Goal: Task Accomplishment & Management: Complete application form

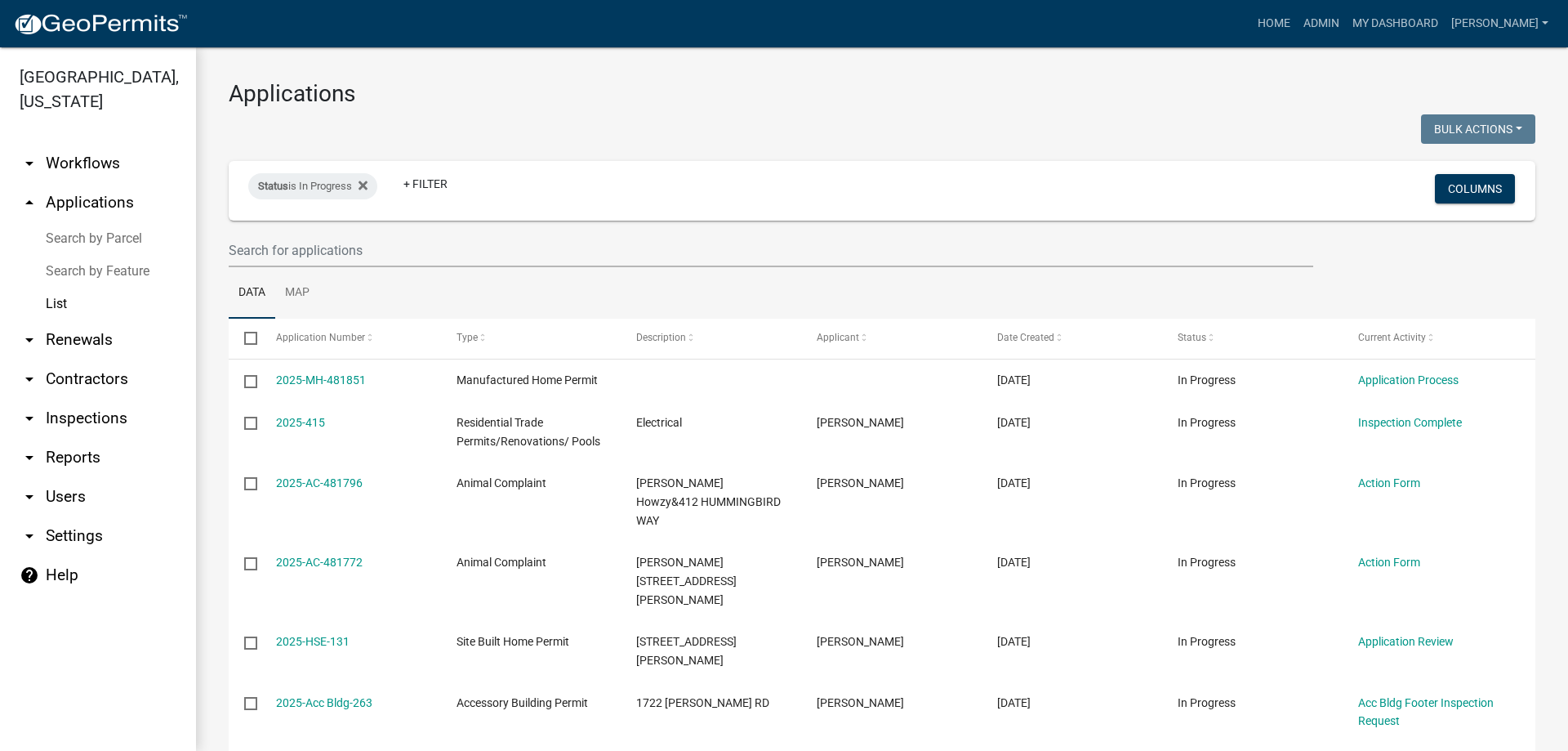
select select "3: 100"
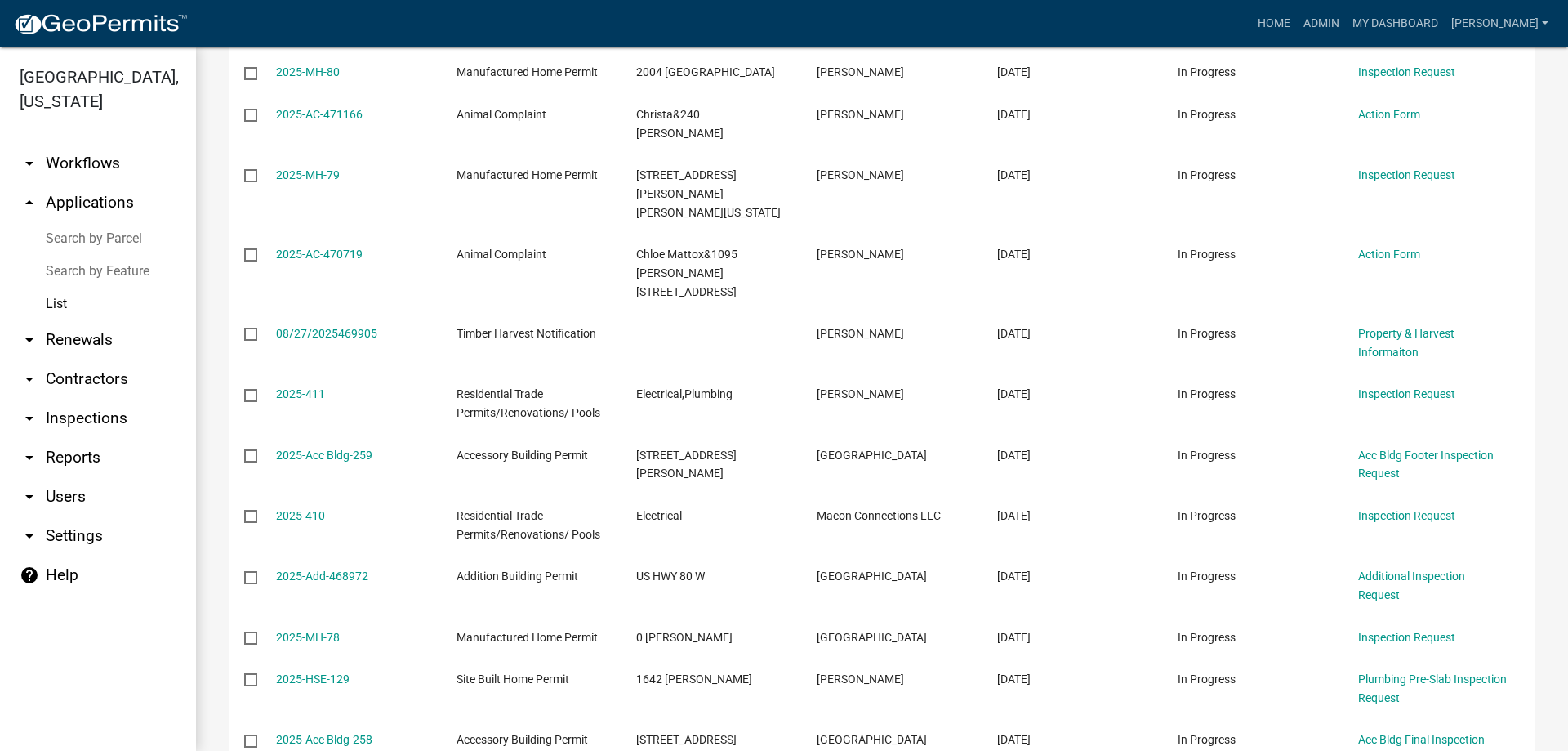
scroll to position [1429, 0]
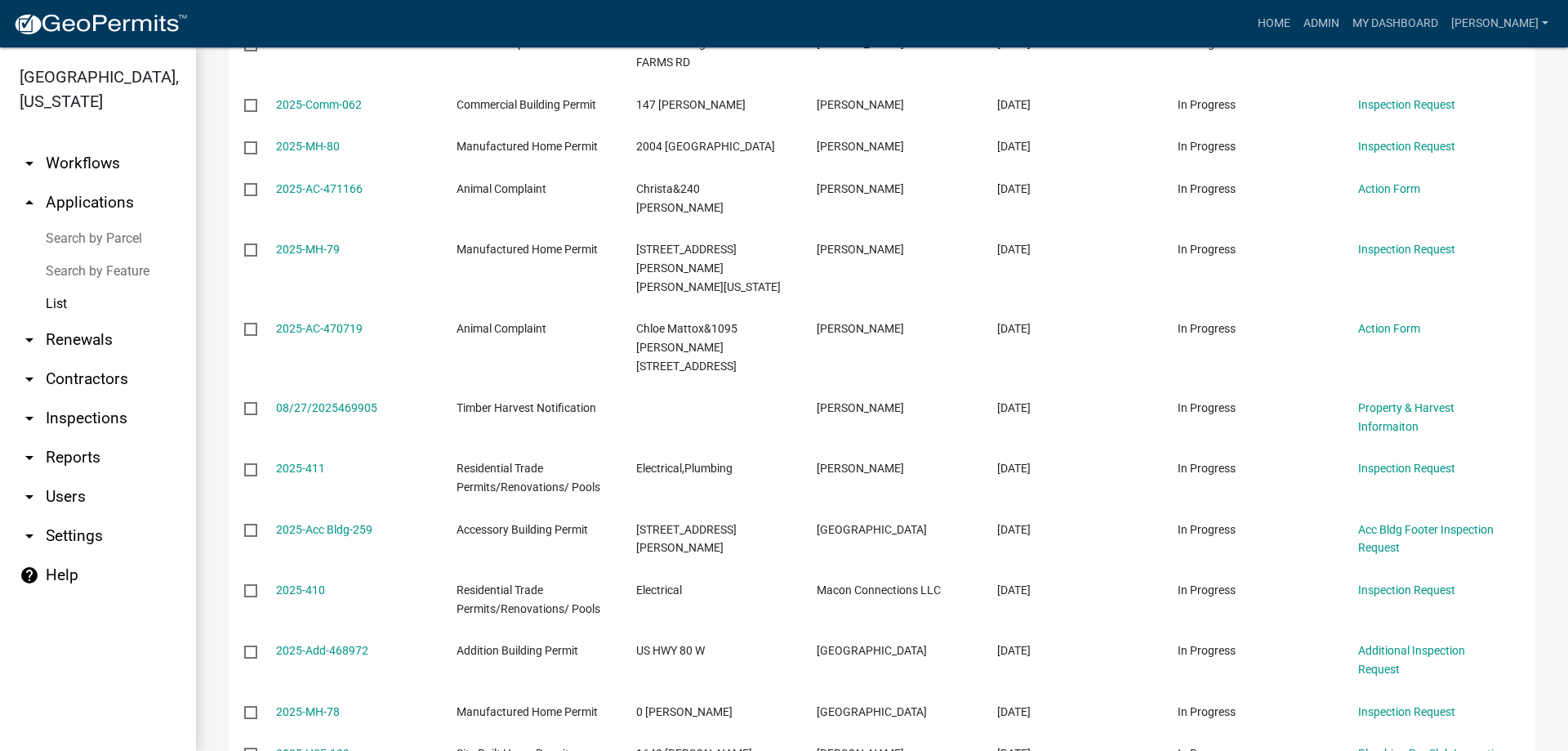
click at [66, 297] on link "List" at bounding box center [97, 303] width 196 height 33
click at [67, 302] on link "List" at bounding box center [97, 303] width 196 height 33
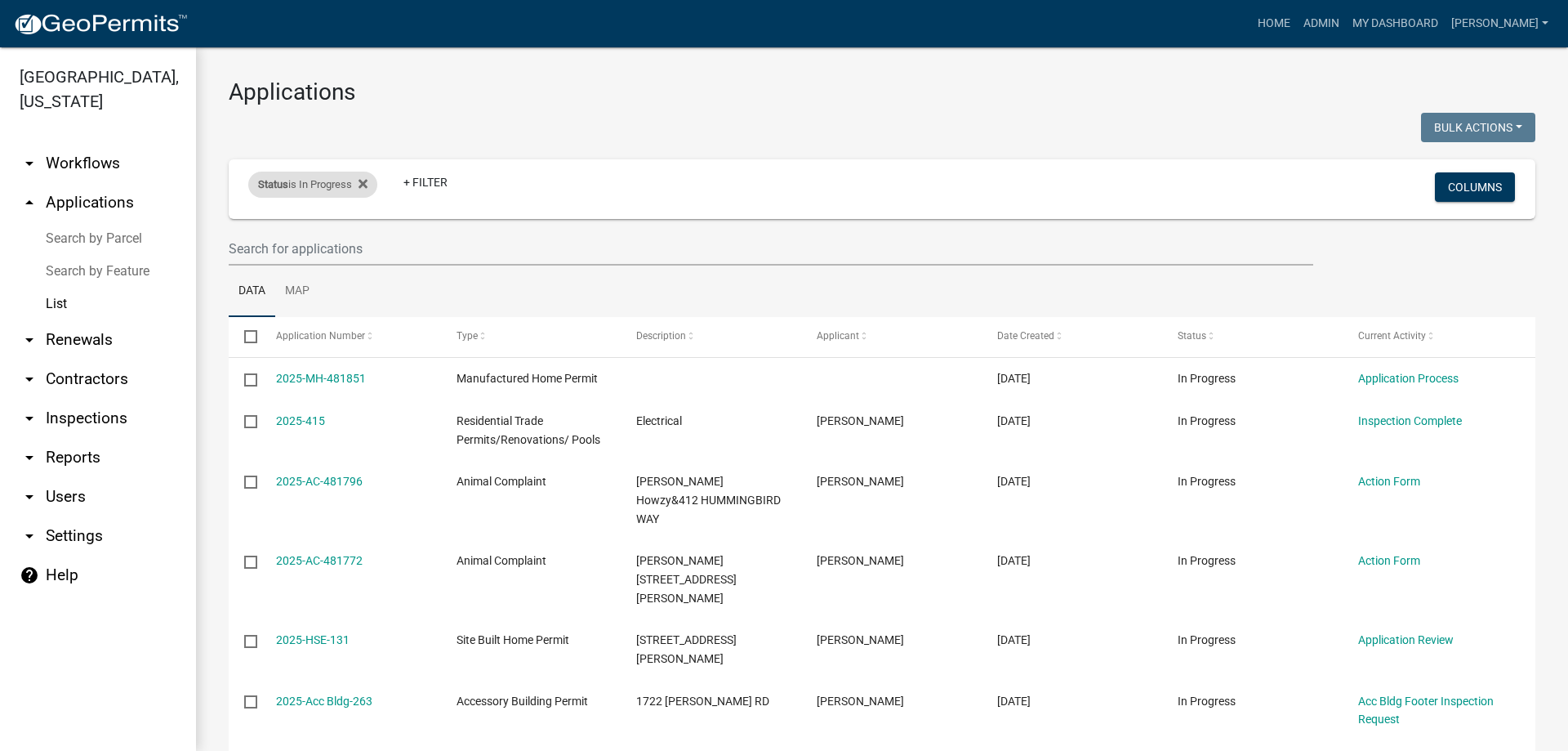
scroll to position [0, 0]
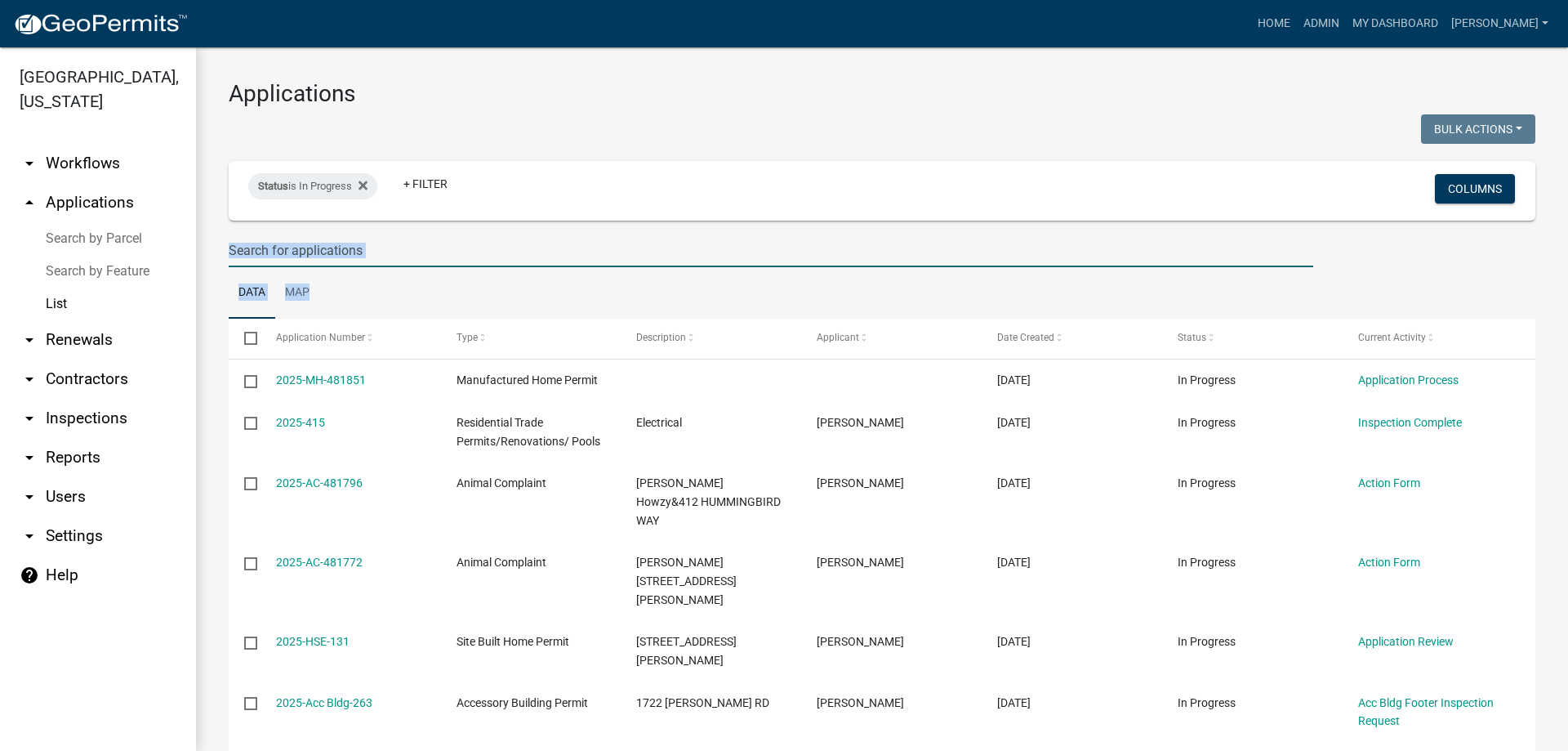
click at [355, 266] on input "text" at bounding box center [770, 250] width 1084 height 34
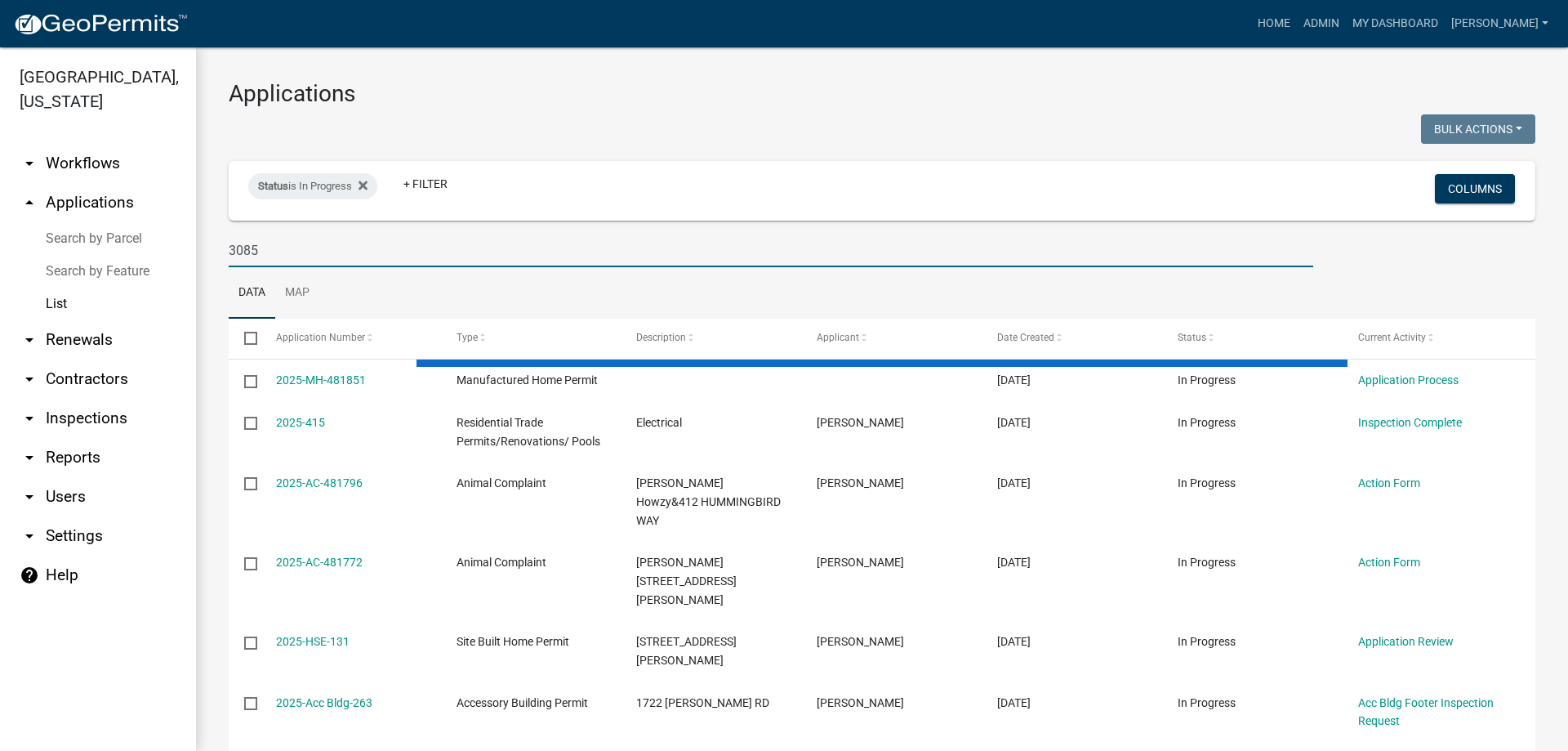
type input "3085"
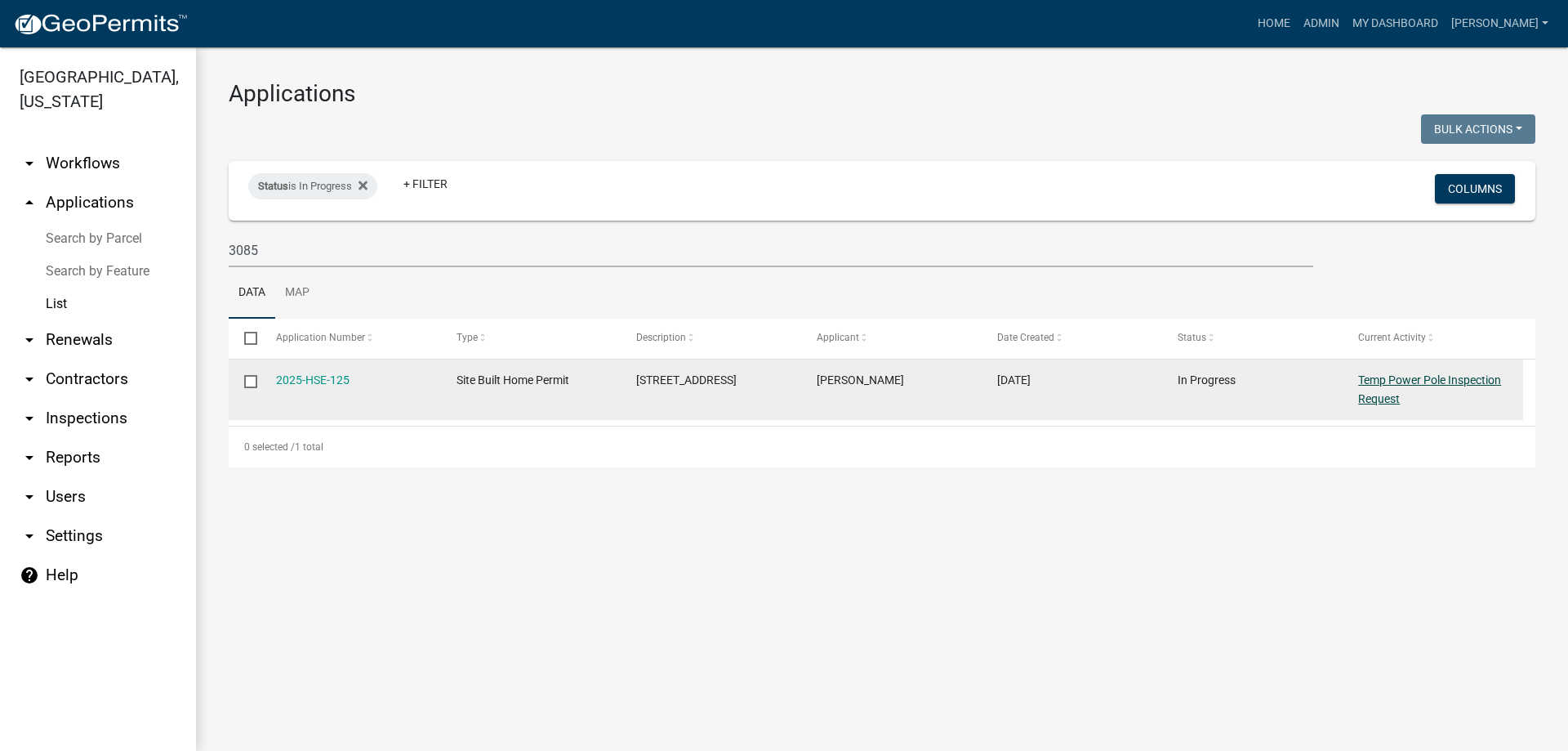
click at [1479, 377] on link "Temp Power Pole Inspection Request" at bounding box center [1429, 390] width 143 height 32
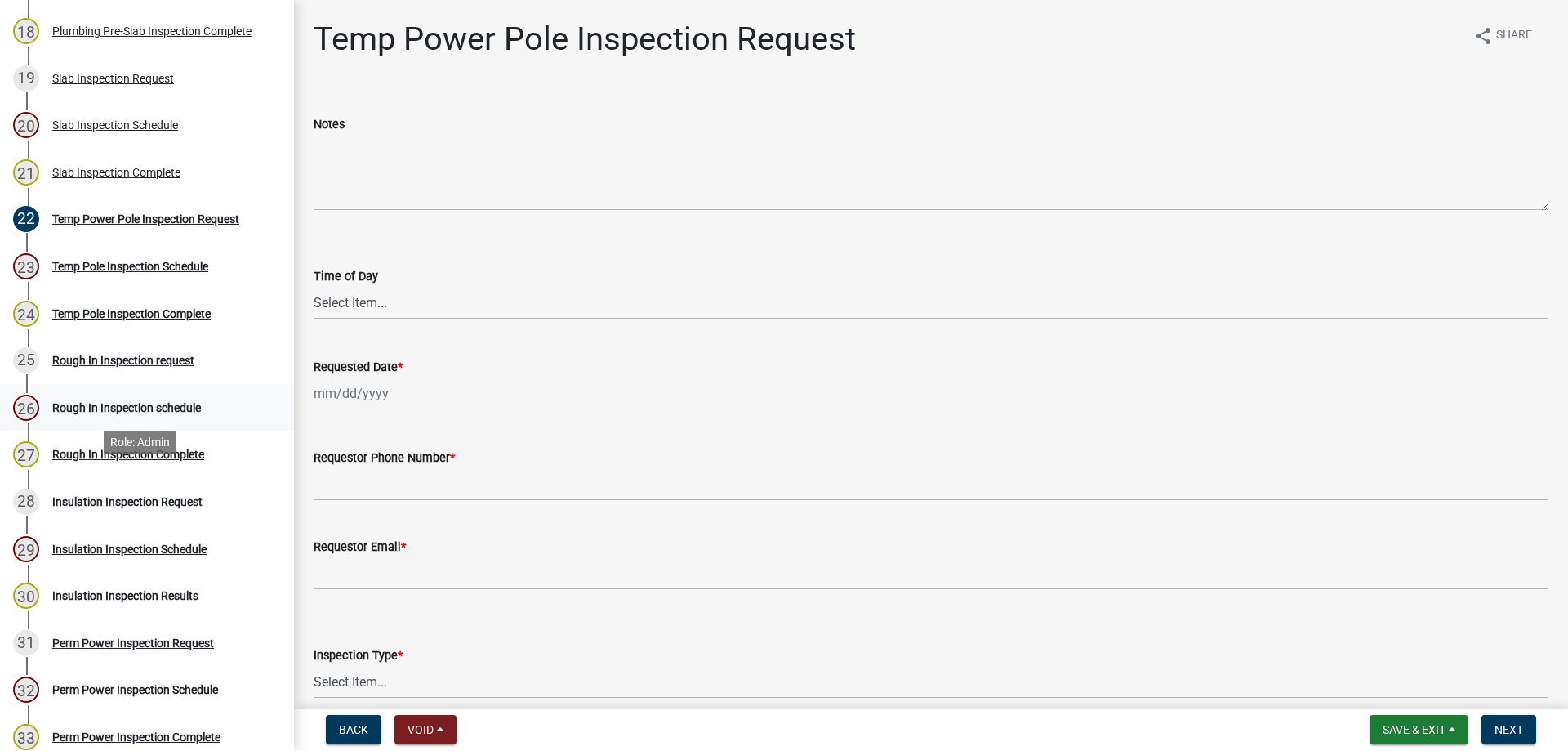
scroll to position [1062, 0]
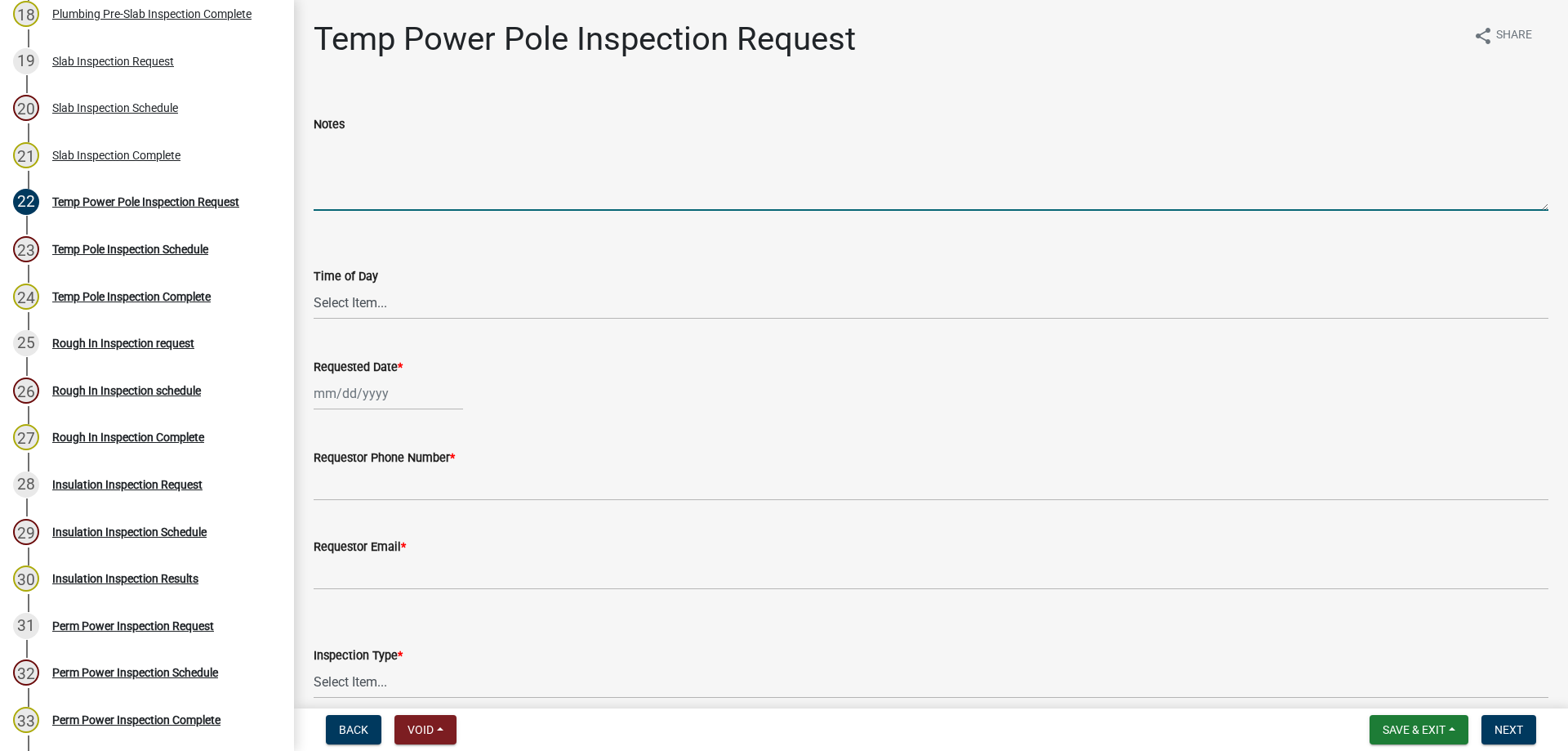
click at [411, 190] on textarea "Notes" at bounding box center [931, 172] width 1235 height 77
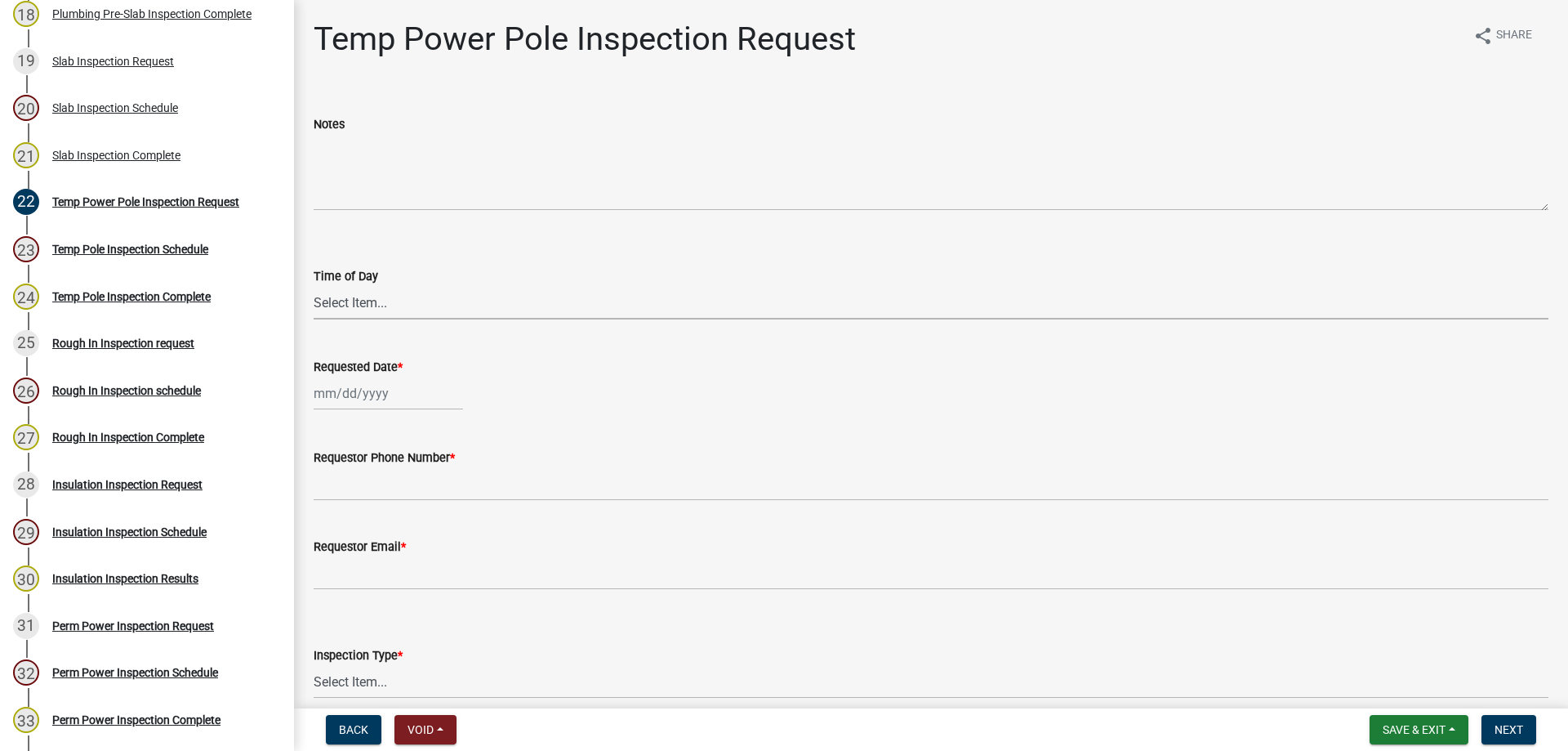
click at [393, 292] on select "Select Item... AM PM" at bounding box center [931, 302] width 1235 height 34
click at [314, 286] on select "Select Item... AM PM" at bounding box center [931, 302] width 1235 height 34
select select "0cde7860-f957-4e46-b301-33513869867a"
click at [374, 381] on div at bounding box center [388, 393] width 150 height 34
select select "9"
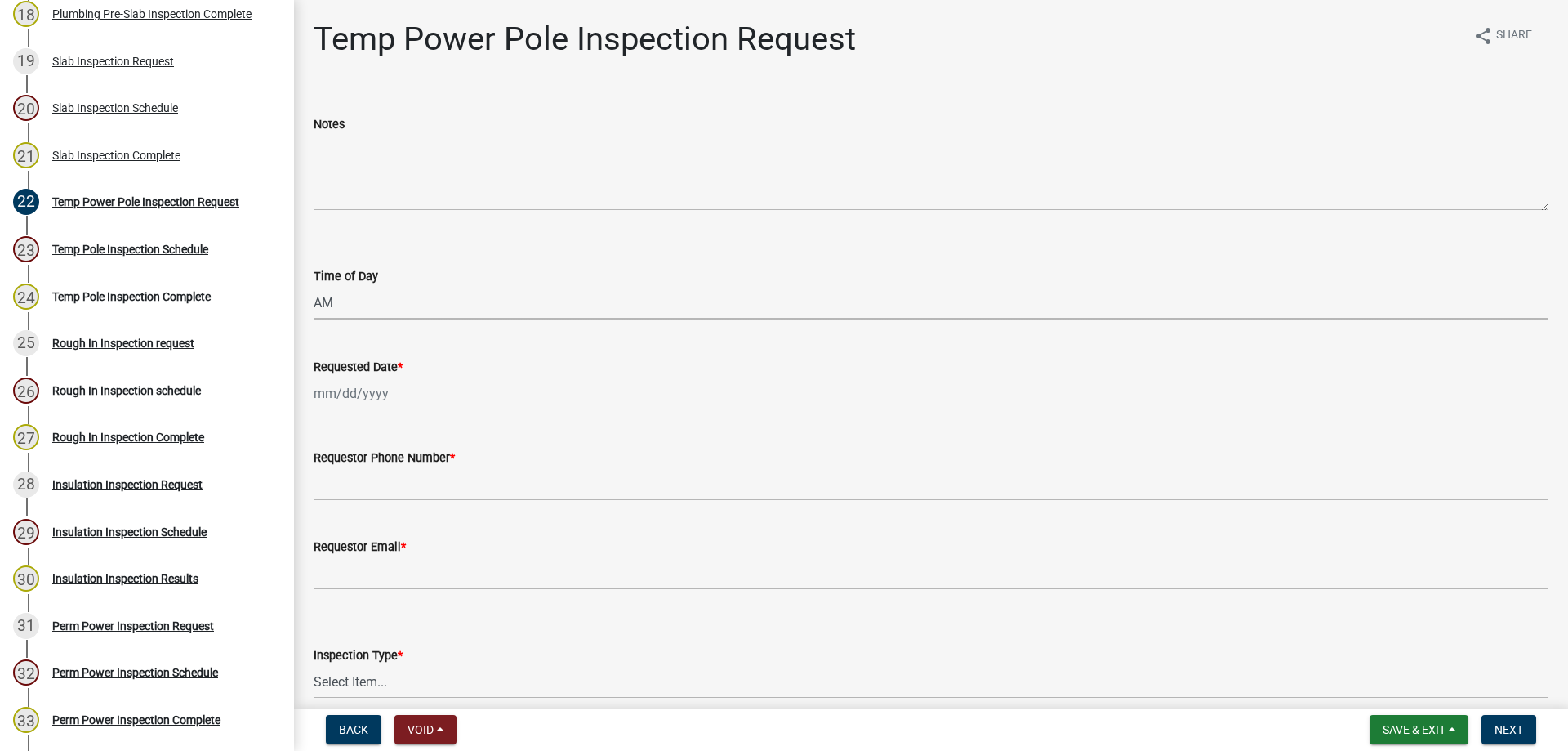
select select "2025"
click at [503, 382] on div "[PERSON_NAME] Feb Mar Apr [PERSON_NAME][DATE] Oct Nov [DATE] 1526 1527 1528 152…" at bounding box center [931, 393] width 1235 height 34
click at [399, 399] on div at bounding box center [388, 393] width 150 height 34
select select "9"
select select "2025"
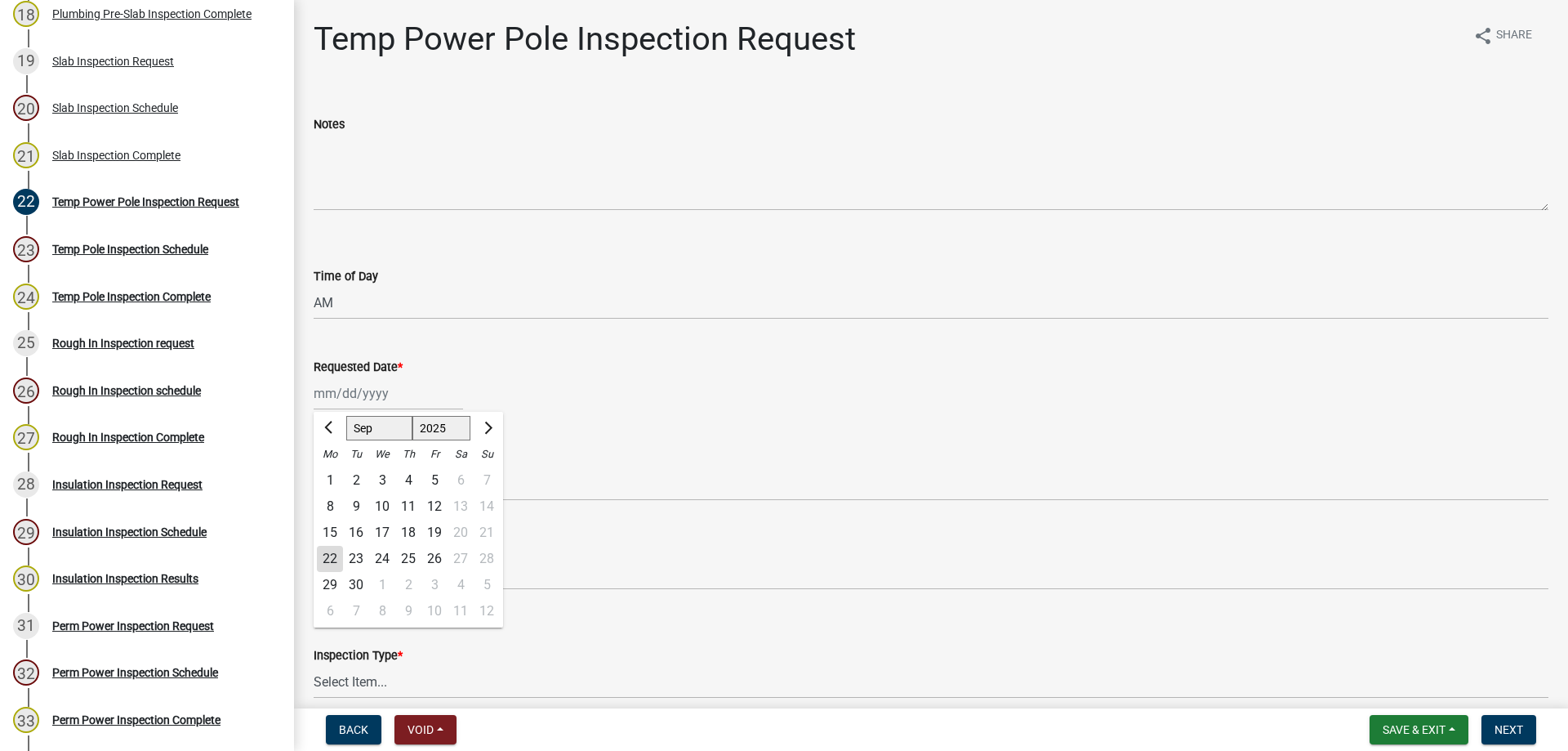
click at [399, 343] on div "Requested Date * [PERSON_NAME] Apr [PERSON_NAME][DATE] Sep Oct Nov [DATE] 1526 …" at bounding box center [931, 372] width 1235 height 76
click at [425, 410] on wm-data-entity-input "Requested Date *" at bounding box center [931, 379] width 1235 height 91
select select "9"
select select "2025"
click at [374, 397] on div "[PERSON_NAME] Feb Mar Apr [PERSON_NAME][DATE] Oct Nov [DATE] 1526 1527 1528 152…" at bounding box center [388, 393] width 150 height 34
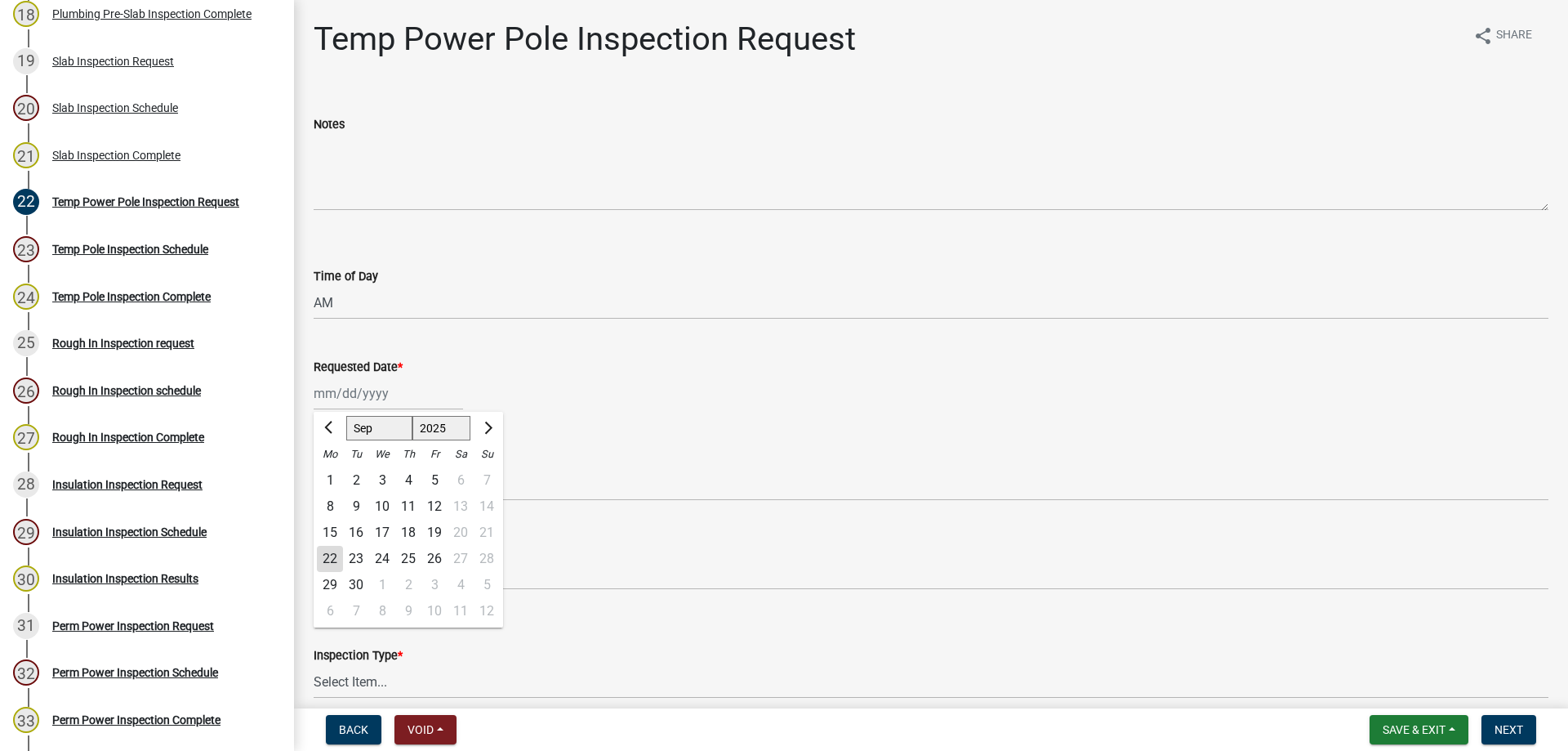
click at [356, 558] on div "23" at bounding box center [356, 559] width 26 height 26
type input "[DATE]"
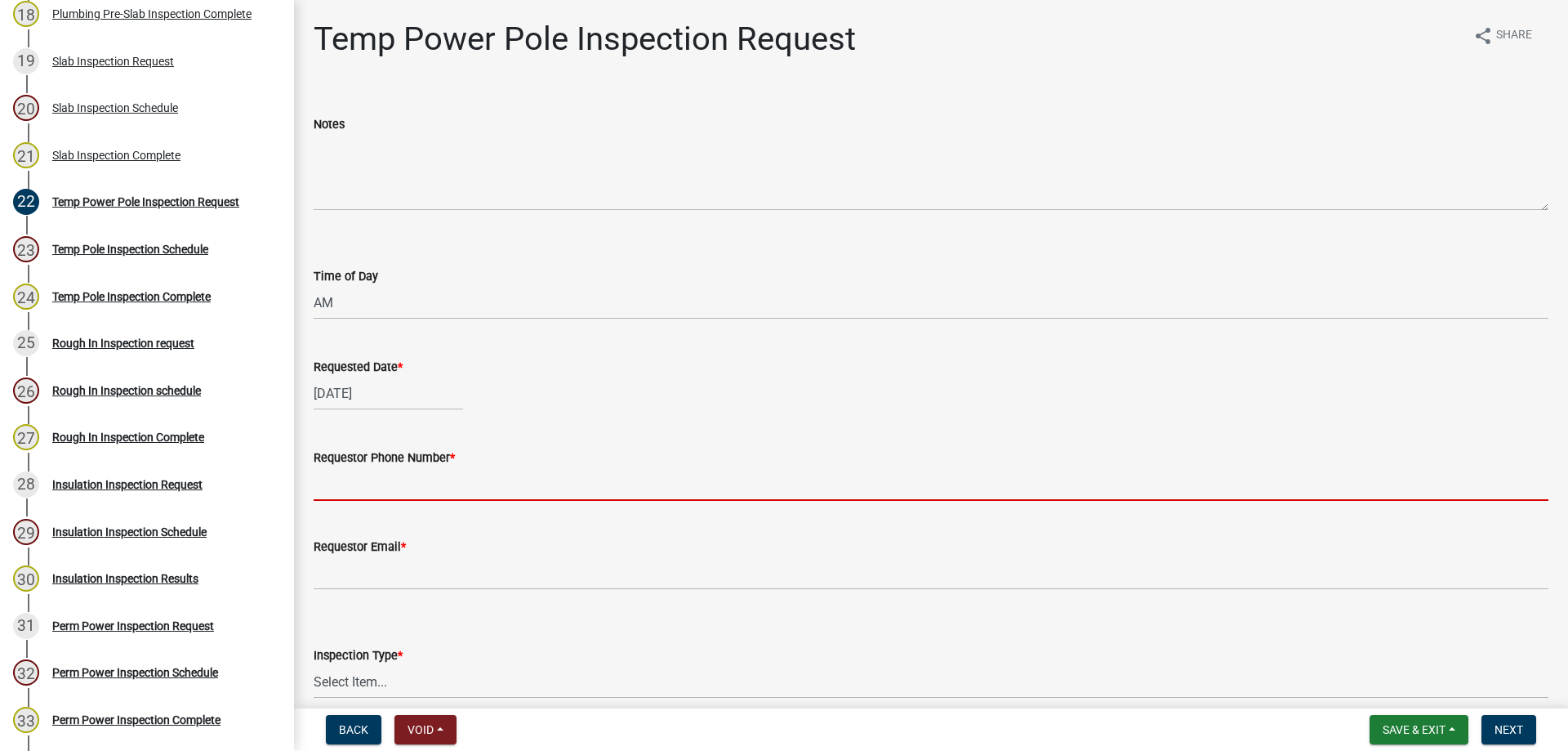
click at [350, 473] on input "Requestor Phone Number *" at bounding box center [931, 484] width 1235 height 34
type input "4788363199"
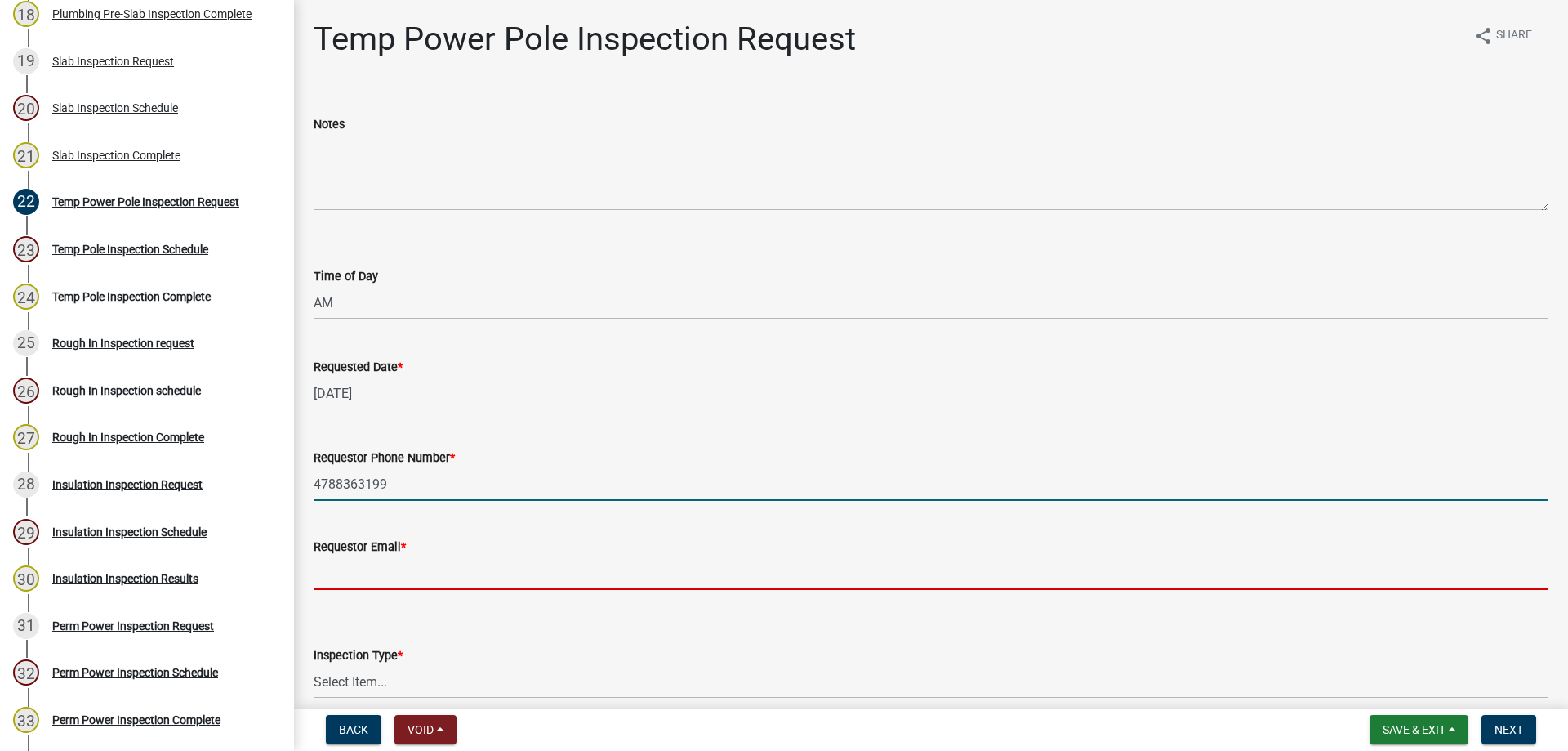
click at [343, 572] on input "Requestor Email *" at bounding box center [931, 573] width 1235 height 34
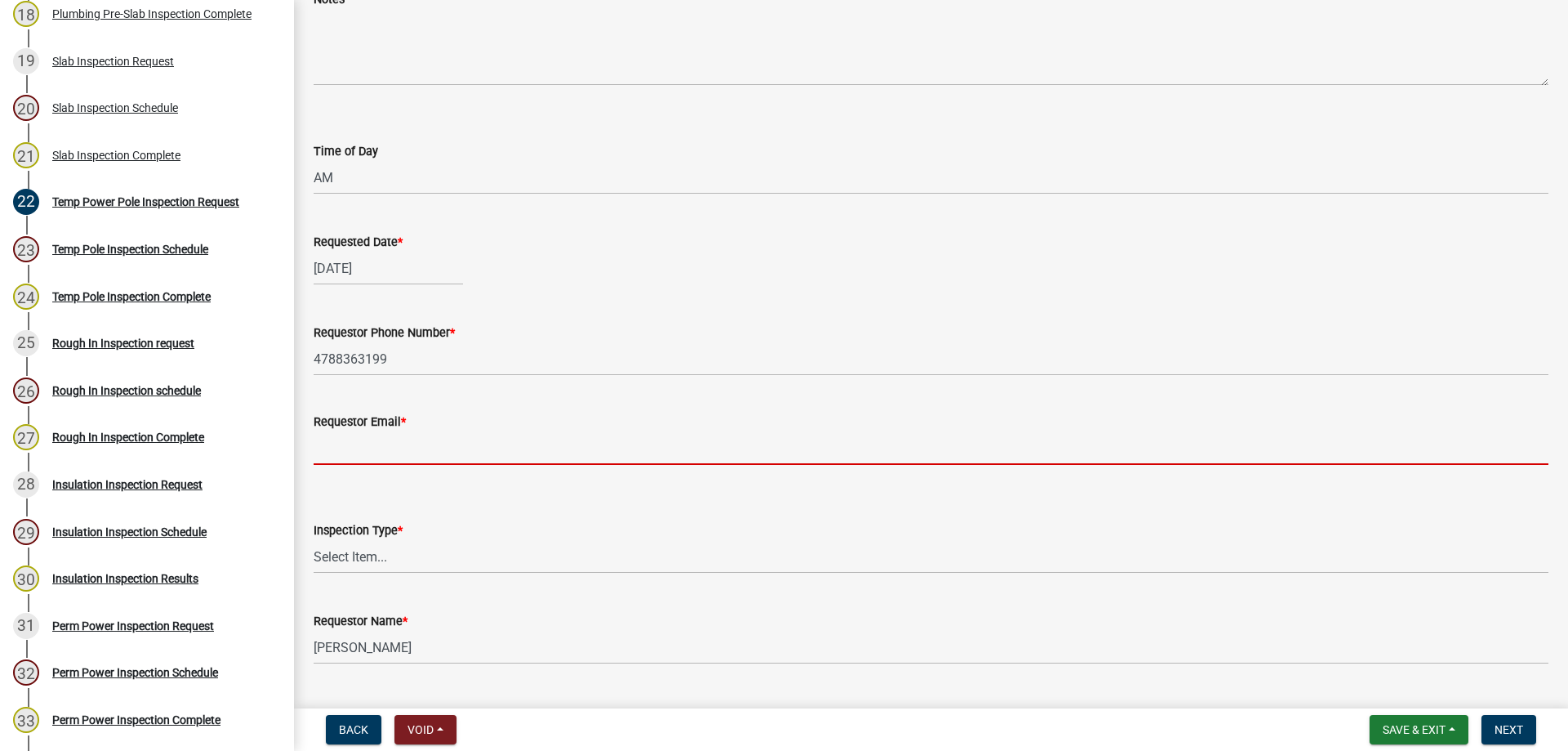
scroll to position [164, 0]
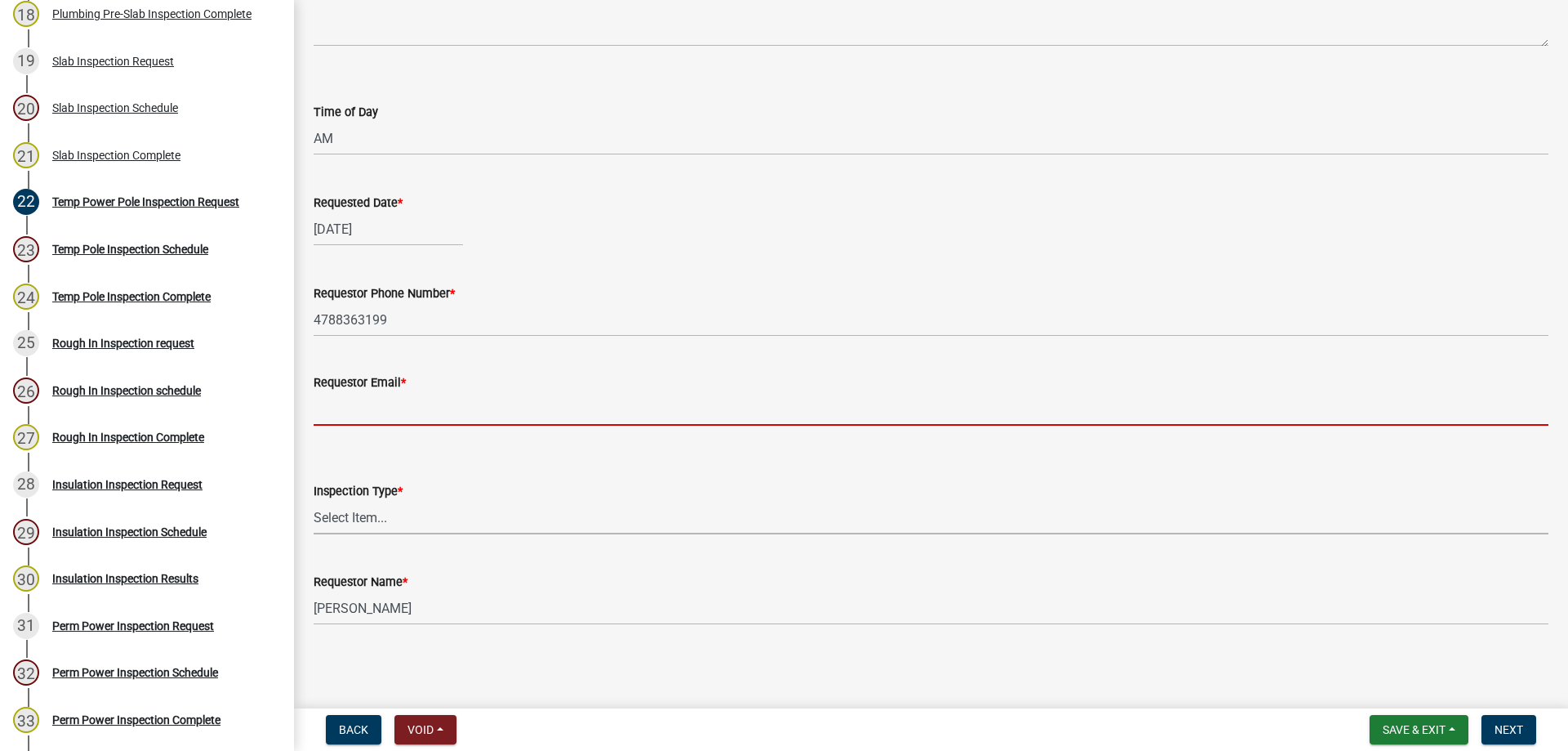
click at [357, 505] on div "Inspection Type * Select Item... Temp Power Pole" at bounding box center [931, 508] width 1235 height 53
click at [376, 411] on input "Requestor Email *" at bounding box center [931, 409] width 1235 height 34
type input "[EMAIL_ADDRESS][DOMAIN_NAME]"
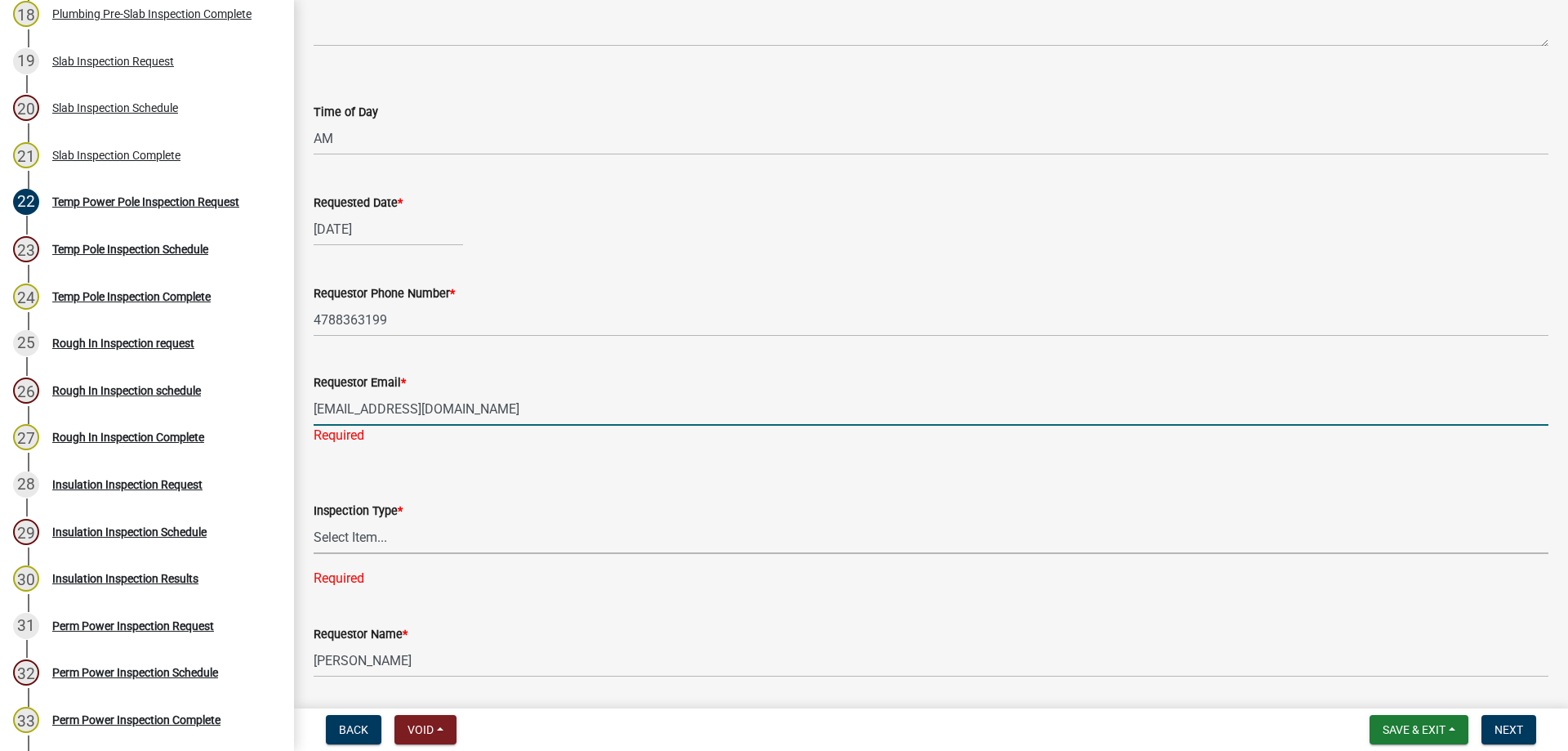
click at [418, 531] on select "Select Item... Temp Power Pole" at bounding box center [931, 537] width 1235 height 34
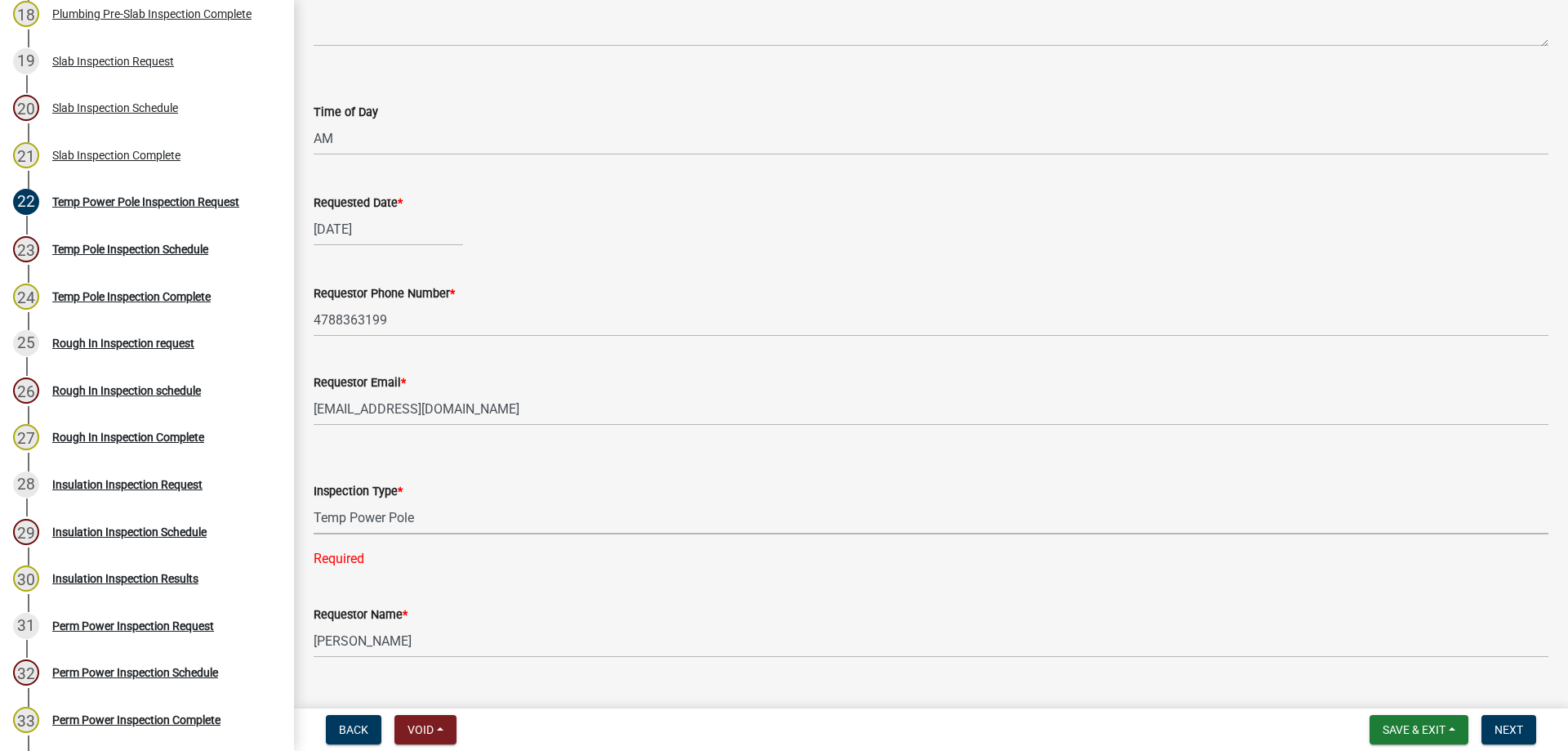
click at [314, 501] on select "Select Item... Temp Power Pole" at bounding box center [931, 518] width 1235 height 34
select select "90c96fbd-2c65-466d-ac20-0afbe7f6d036"
click at [1502, 734] on span "Next" at bounding box center [1508, 729] width 29 height 13
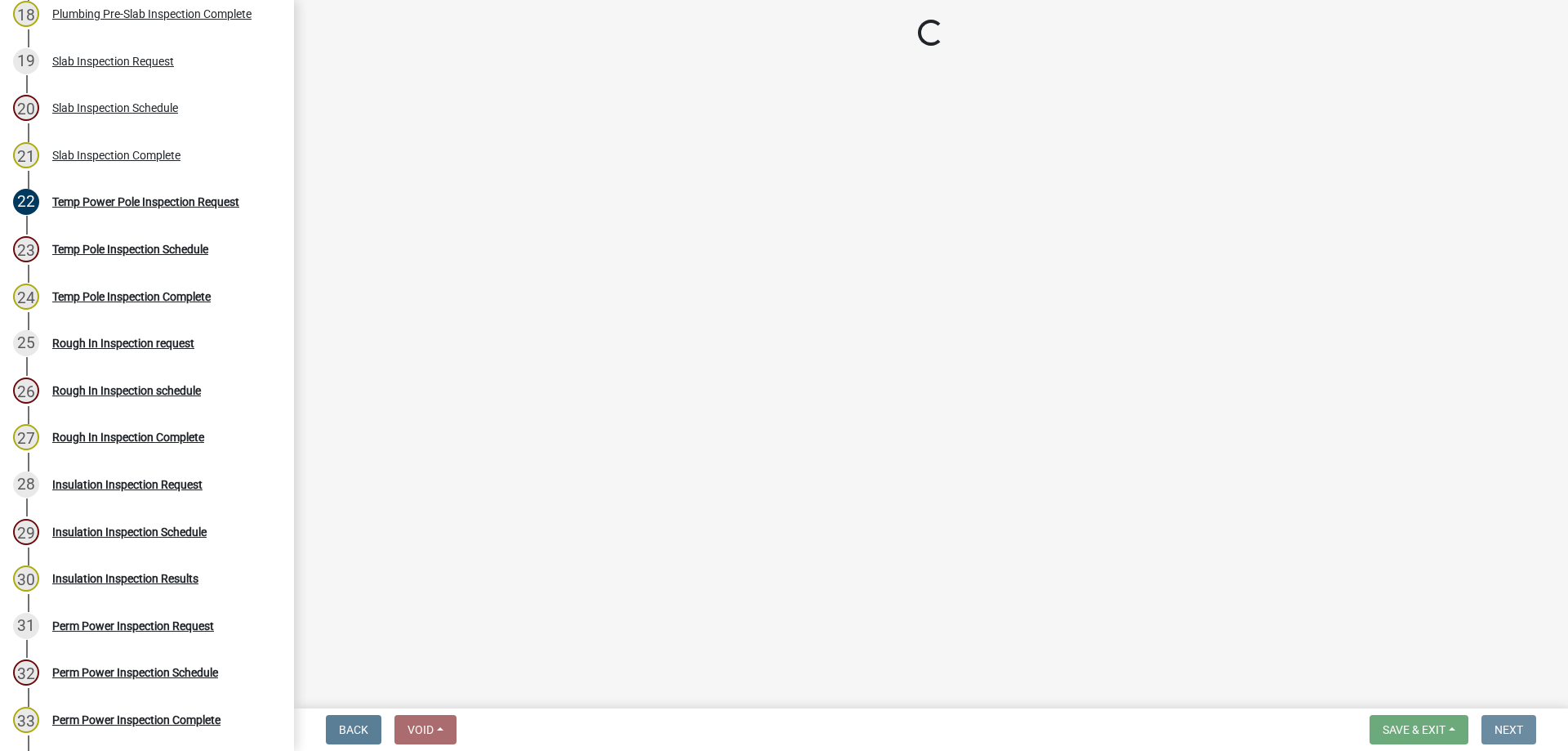
scroll to position [0, 0]
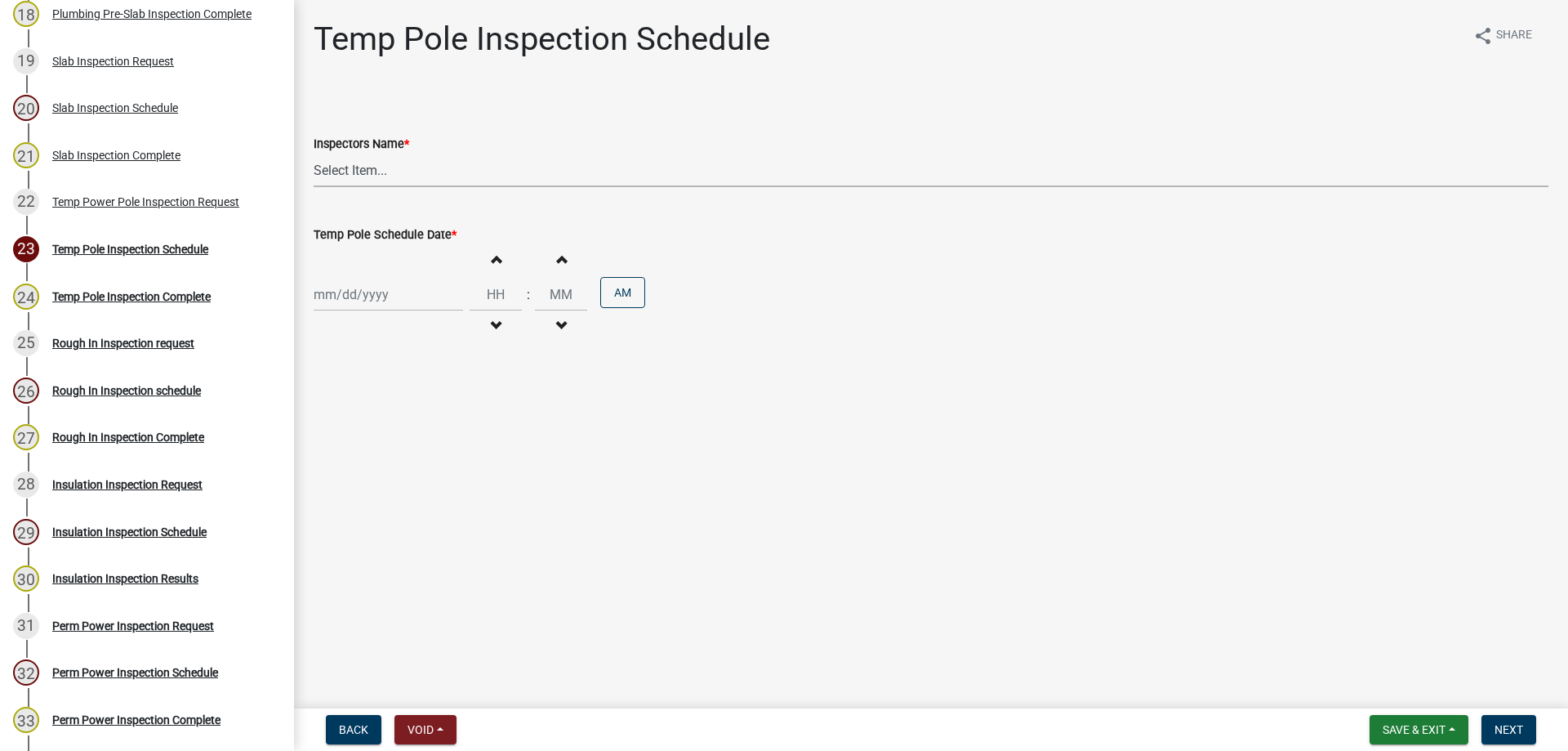
click at [374, 177] on select "Select Item... [PERSON_NAME].[PERSON_NAME] ([PERSON_NAME] ) TT_Administrator ([…" at bounding box center [931, 170] width 1235 height 34
select select "a844a88f-ba44-4800-9e08-05e10520dbf6"
click at [314, 154] on select "Select Item... [PERSON_NAME].[PERSON_NAME] ([PERSON_NAME] ) TT_Administrator ([…" at bounding box center [931, 170] width 1235 height 34
click at [380, 272] on div "Increment hours Decrement hours : Increment minutes Decrement minutes AM" at bounding box center [931, 294] width 1235 height 100
click at [386, 299] on div at bounding box center [388, 295] width 150 height 34
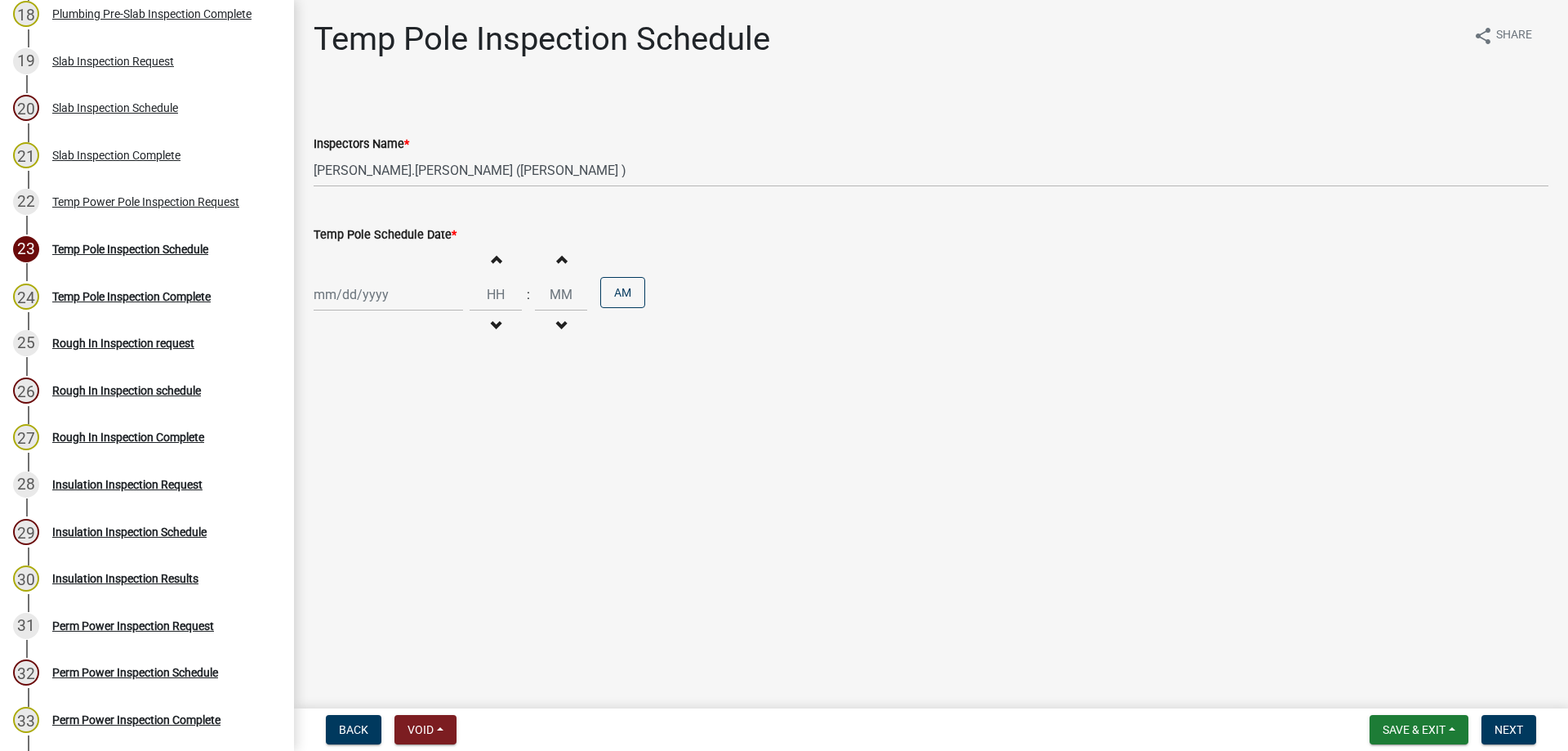
select select "9"
select select "2025"
click at [331, 464] on div "22" at bounding box center [330, 460] width 26 height 26
type input "[DATE]"
click at [496, 264] on button "Increment hours" at bounding box center [495, 258] width 35 height 29
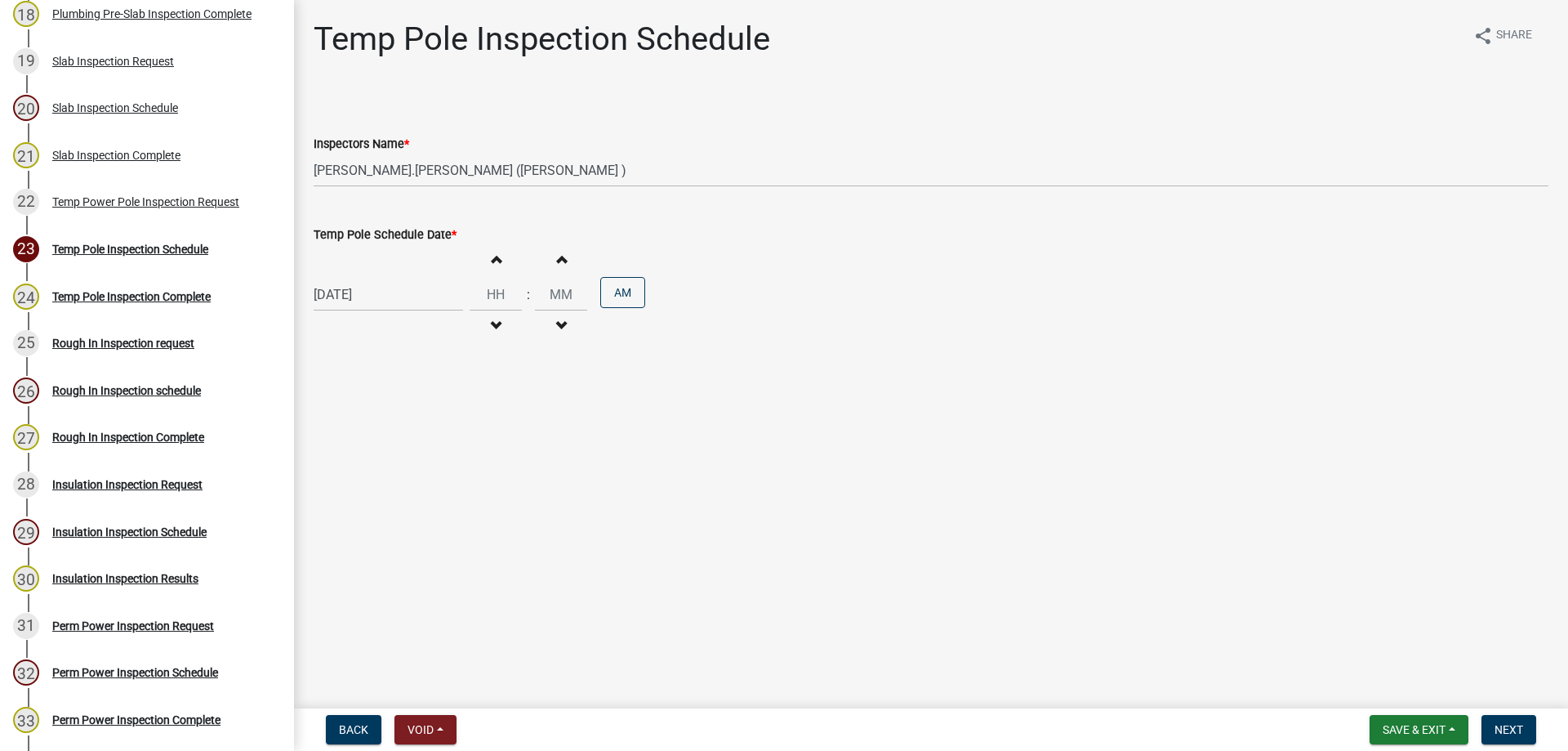
type input "01"
type input "00"
click at [1512, 739] on button "Next" at bounding box center [1508, 729] width 54 height 29
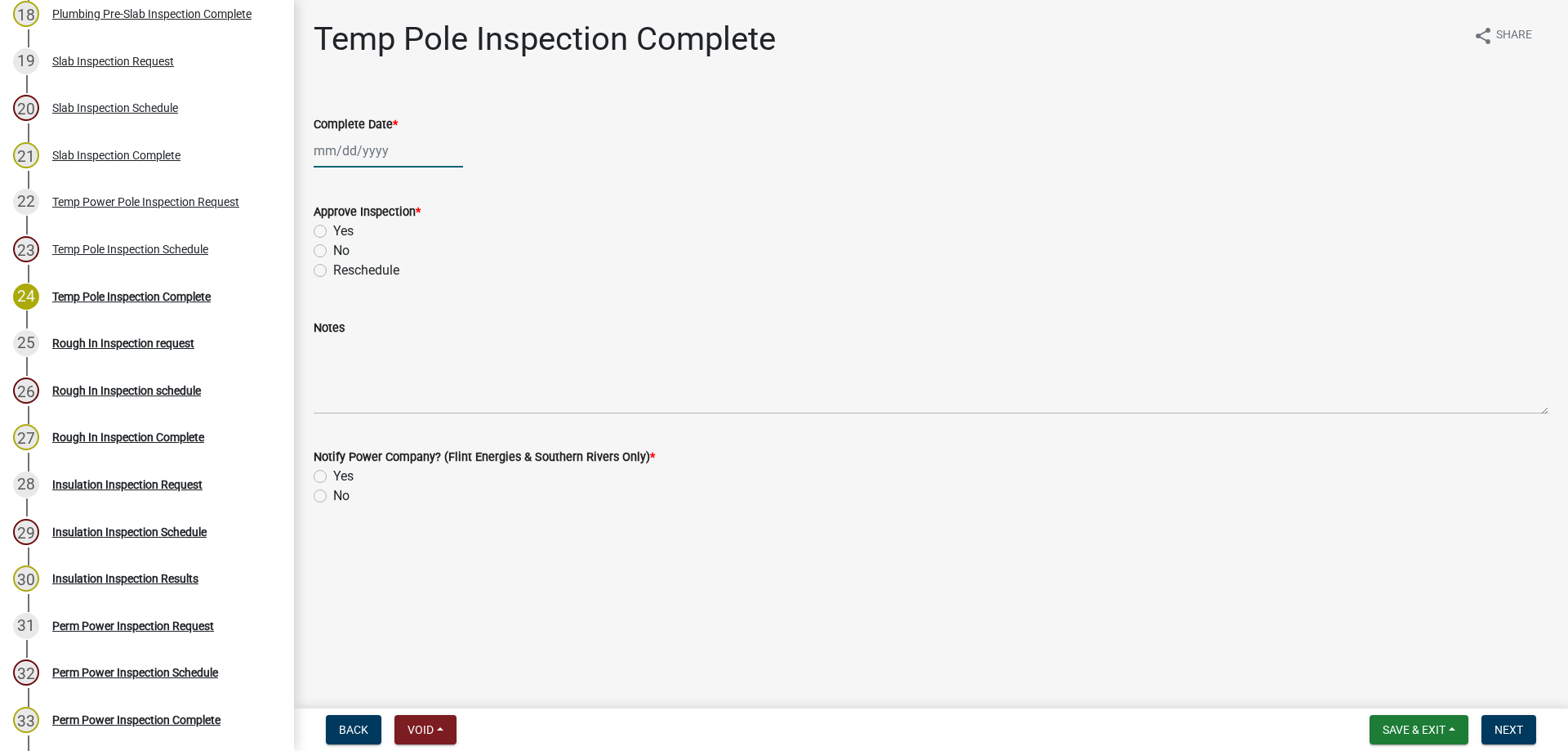
click at [345, 161] on div at bounding box center [388, 151] width 150 height 34
select select "9"
select select "2025"
click at [327, 316] on div "22" at bounding box center [330, 317] width 26 height 26
type input "[DATE]"
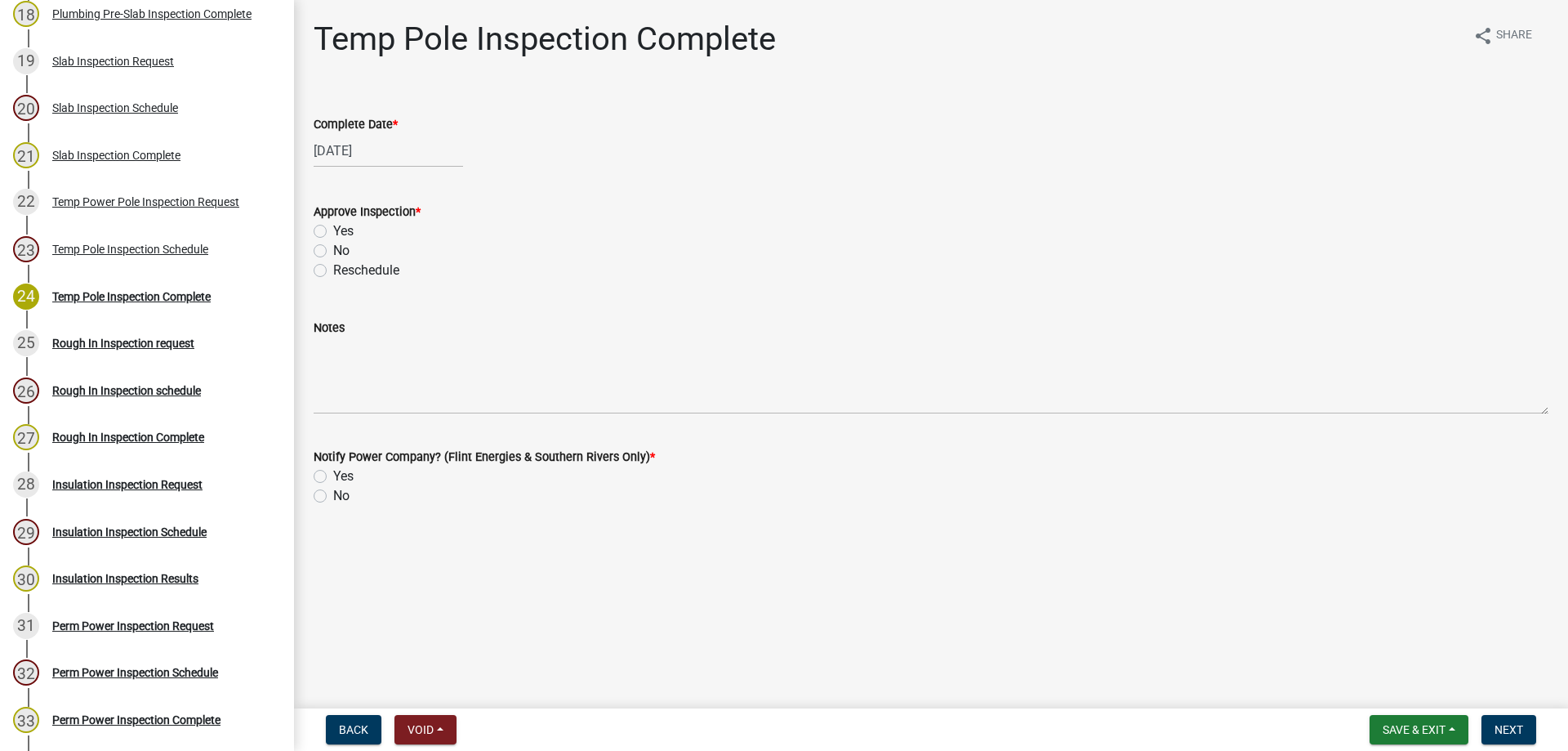
select select "9"
select select "2025"
click at [363, 158] on div "[DATE] [PERSON_NAME] Apr May Jun [DATE] Aug Sep Oct Nov [DATE] 1526 1527 1528 1…" at bounding box center [388, 151] width 150 height 34
click at [366, 317] on div "23" at bounding box center [356, 317] width 26 height 26
type input "[DATE]"
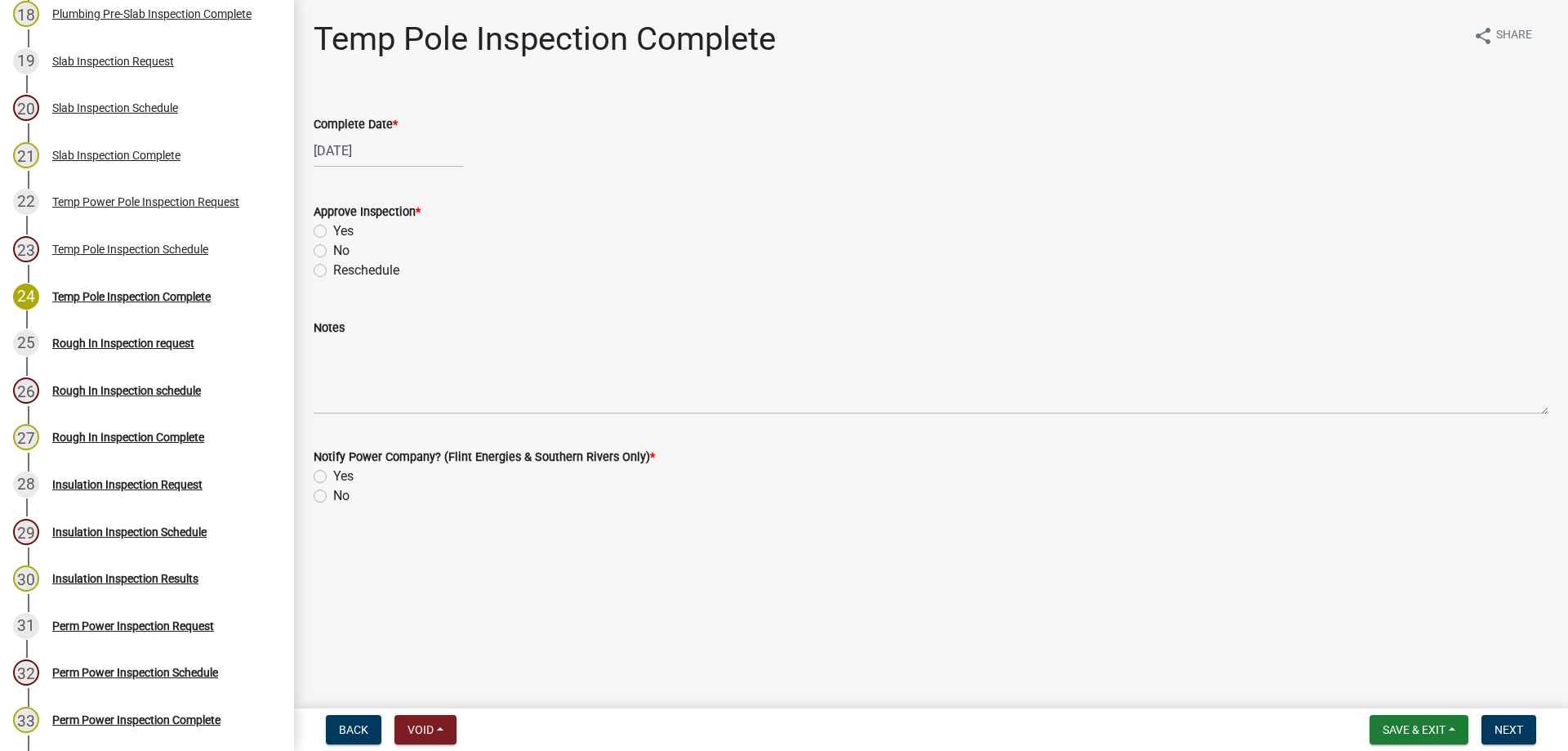
click at [333, 233] on label "Yes" at bounding box center [344, 230] width 21 height 20
click at [333, 232] on input "Yes" at bounding box center [338, 226] width 10 height 10
radio input "true"
click at [310, 477] on div "Notify Power Company? (Flint Energies & Southern Rivers Only) * Yes No" at bounding box center [931, 466] width 1259 height 79
click at [333, 480] on label "Yes" at bounding box center [344, 476] width 21 height 20
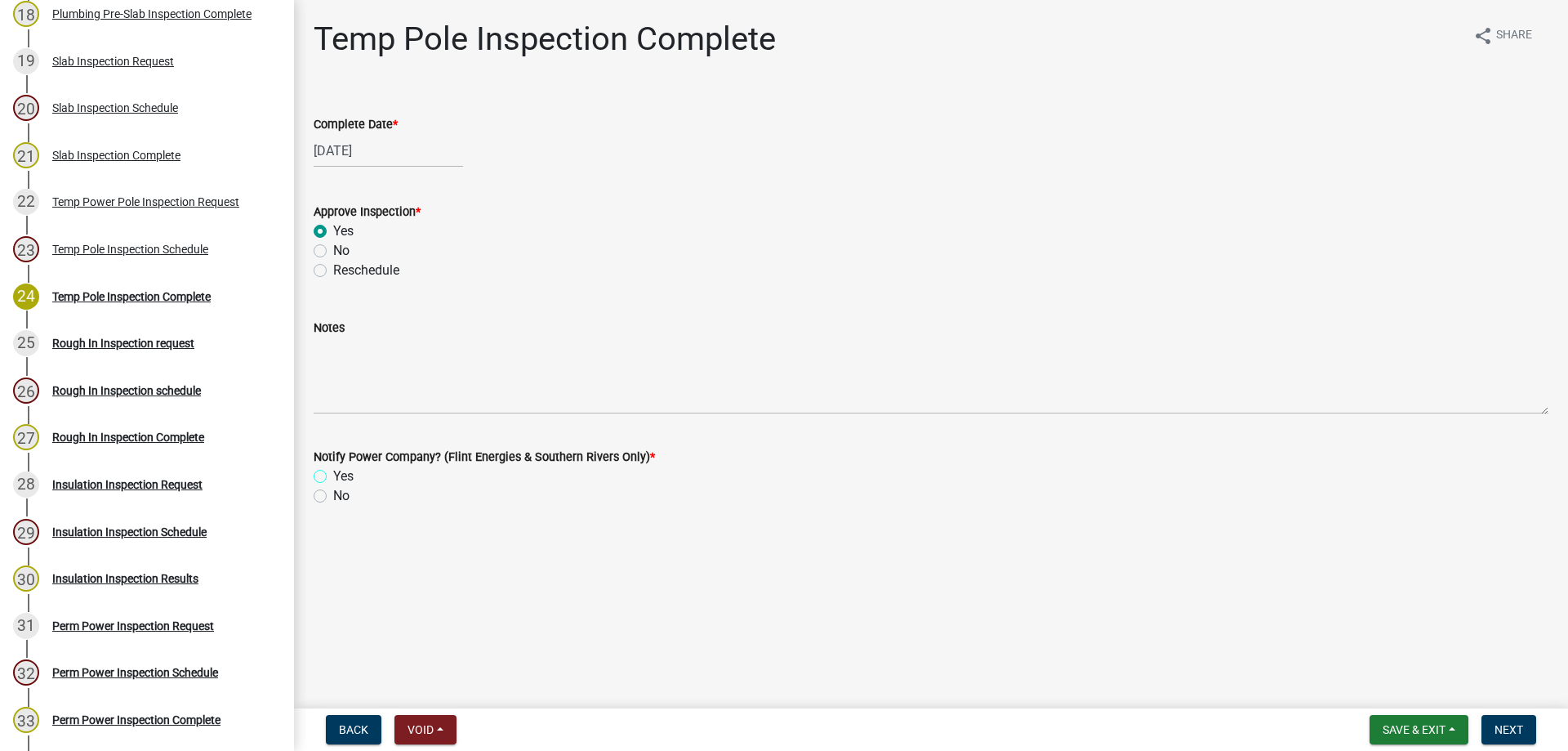
click at [333, 477] on input "Yes" at bounding box center [338, 471] width 10 height 10
radio input "true"
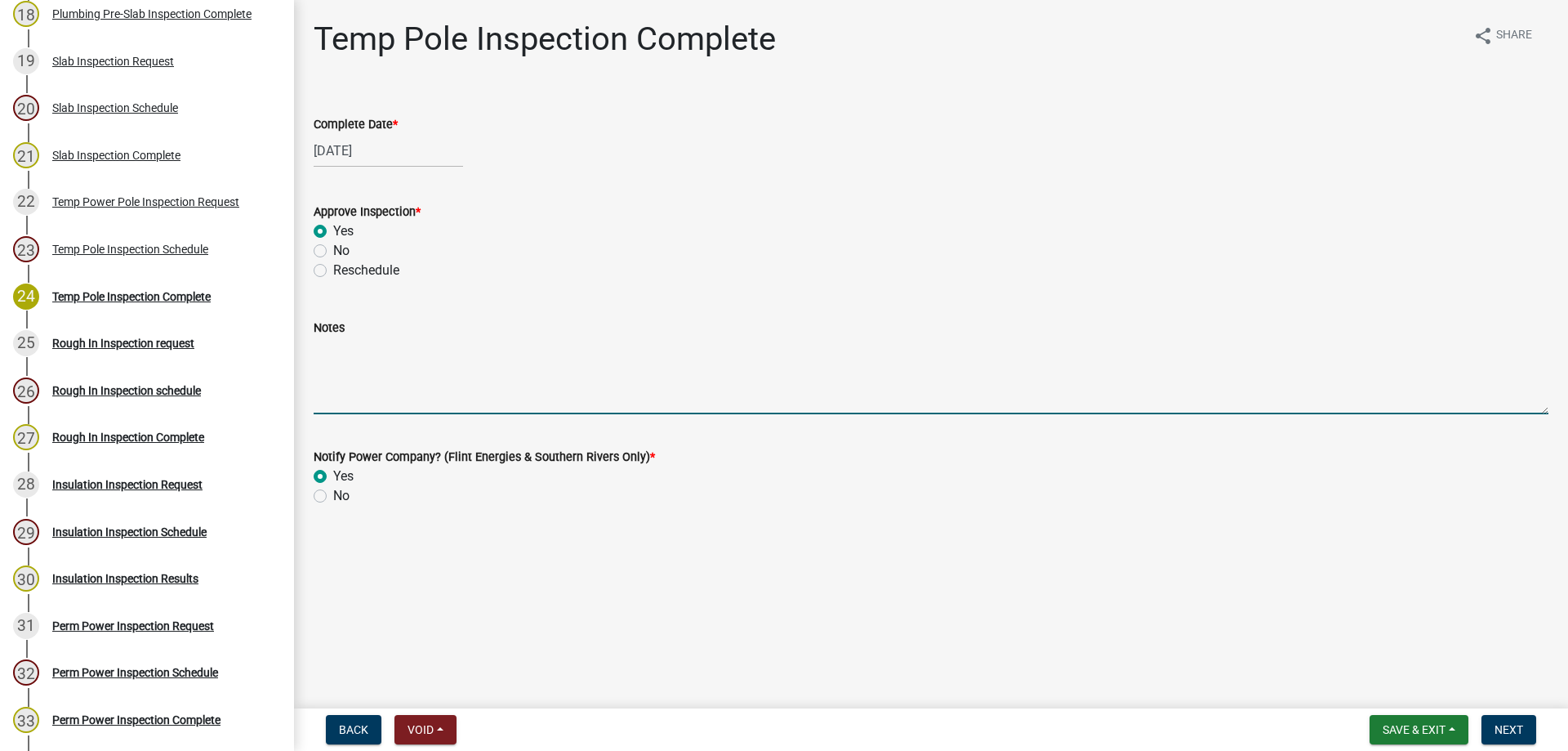
click at [424, 413] on textarea "Notes" at bounding box center [931, 376] width 1235 height 77
type textarea "combo temp power and rough in"
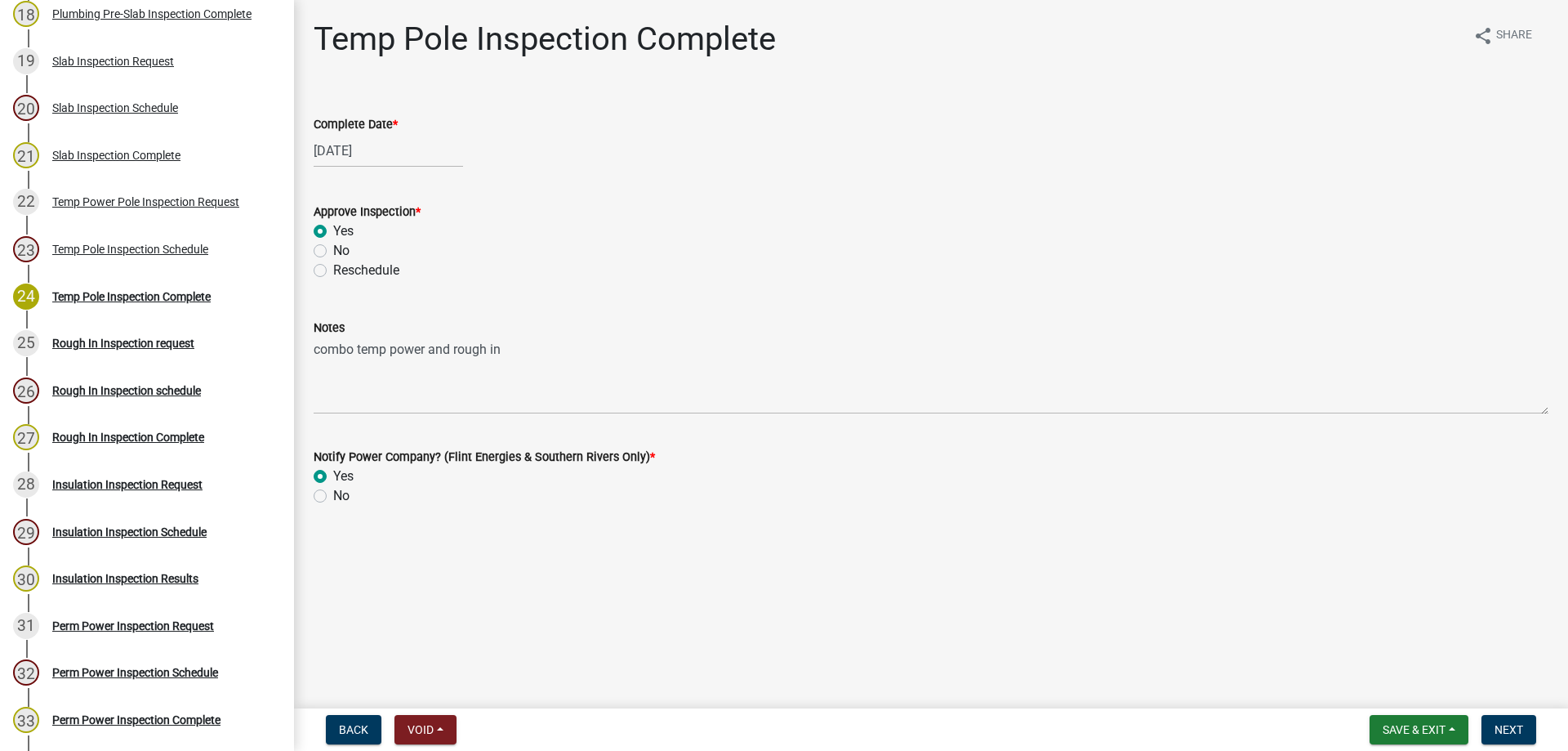
click at [333, 272] on label "Reschedule" at bounding box center [366, 270] width 66 height 20
click at [333, 272] on input "Reschedule" at bounding box center [338, 265] width 10 height 10
radio input "true"
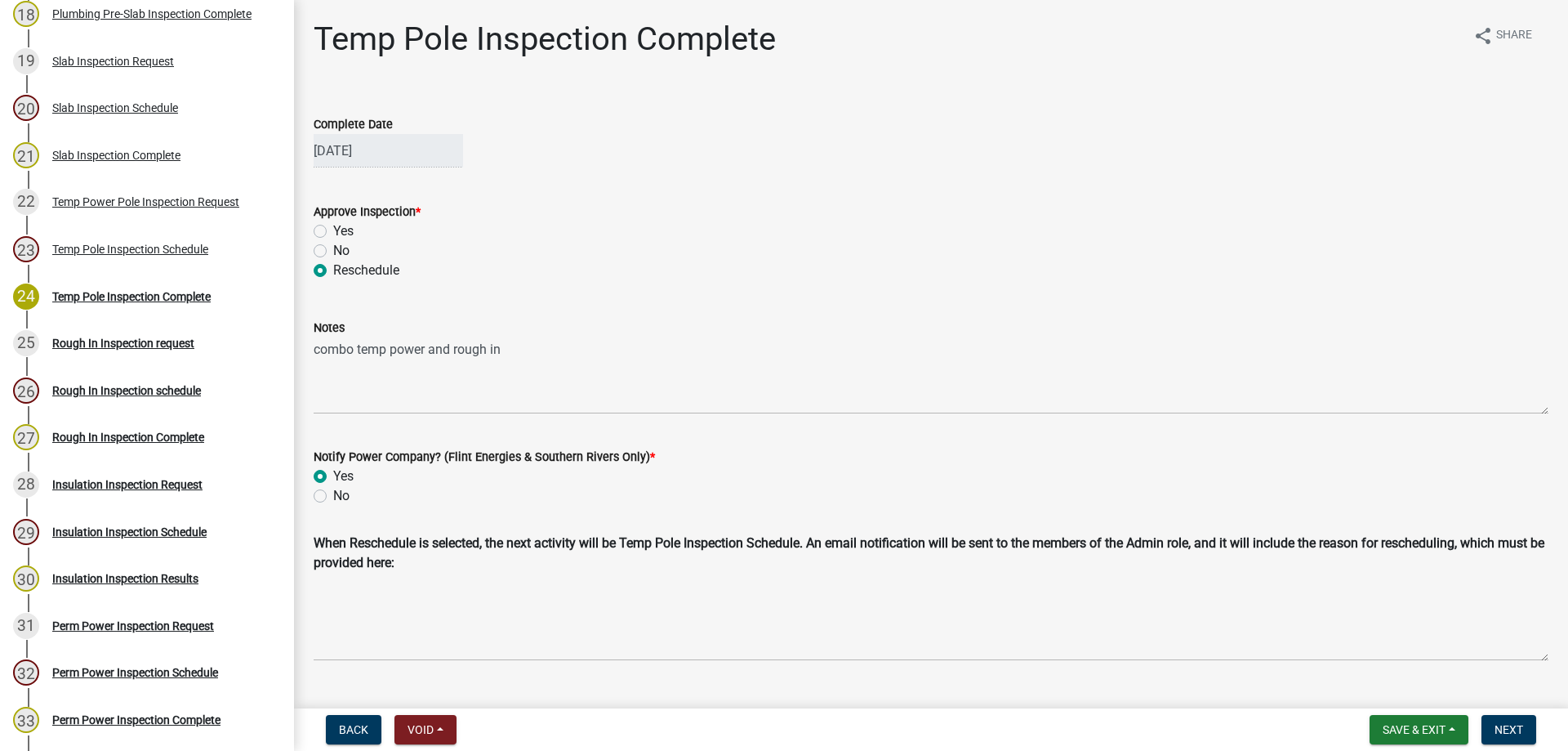
click at [333, 497] on label "No" at bounding box center [341, 495] width 16 height 20
click at [333, 496] on input "No" at bounding box center [338, 491] width 10 height 10
radio input "true"
click at [1429, 729] on span "Save & Exit" at bounding box center [1414, 729] width 63 height 13
click at [200, 258] on link "23 Temp Pole Inspection Schedule" at bounding box center [147, 249] width 294 height 48
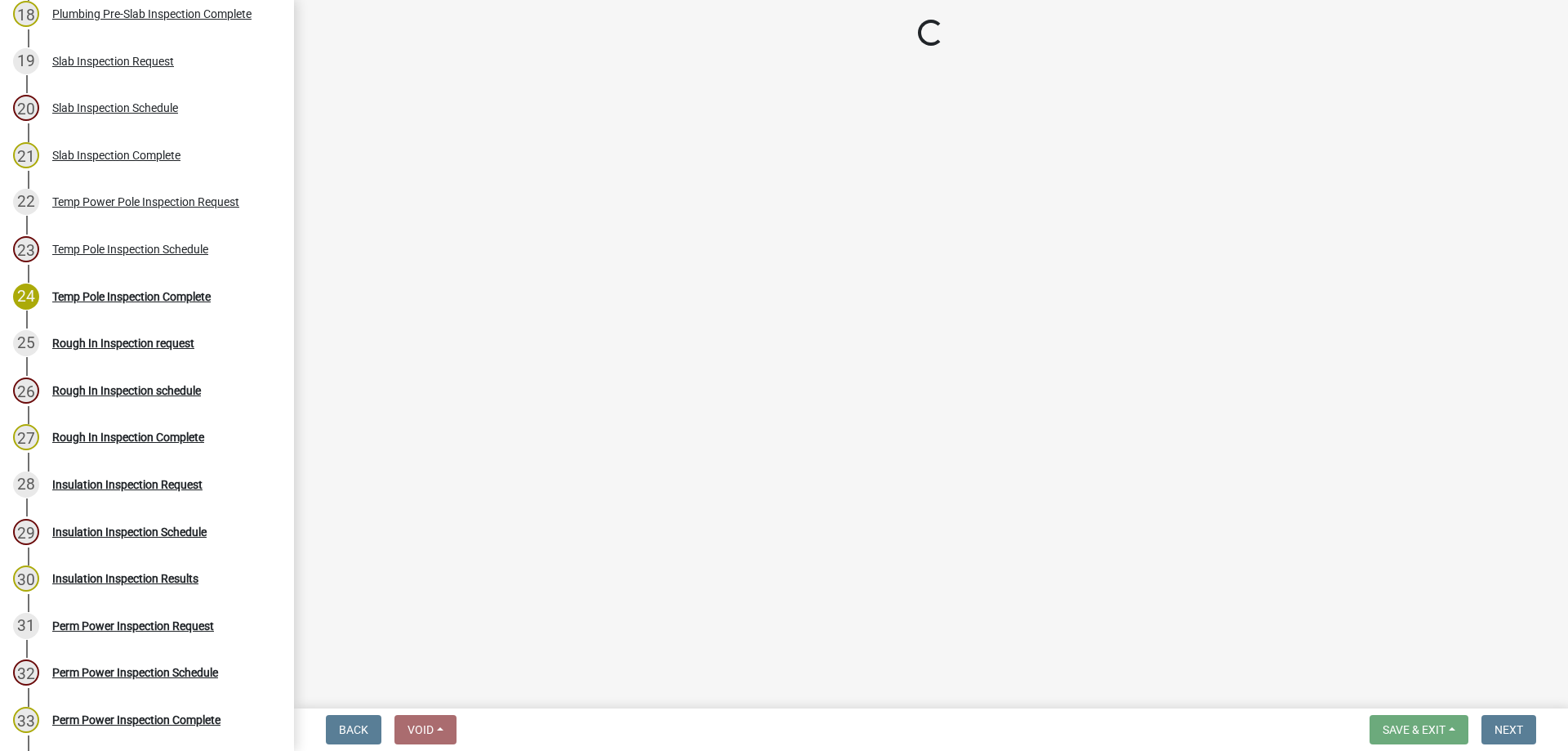
select select "a844a88f-ba44-4800-9e08-05e10520dbf6"
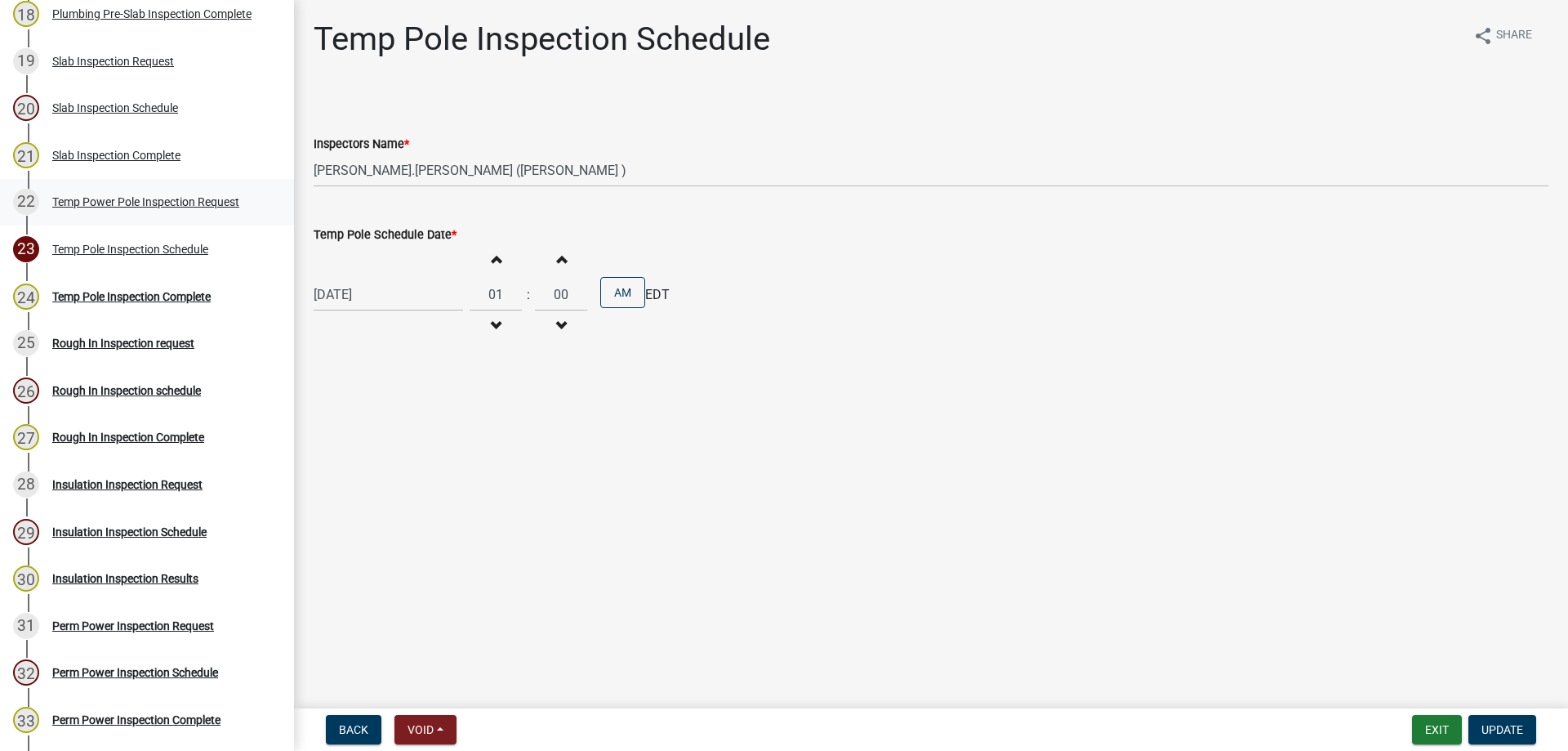
click at [132, 179] on link "22 Temp Power Pole Inspection Request" at bounding box center [147, 202] width 294 height 48
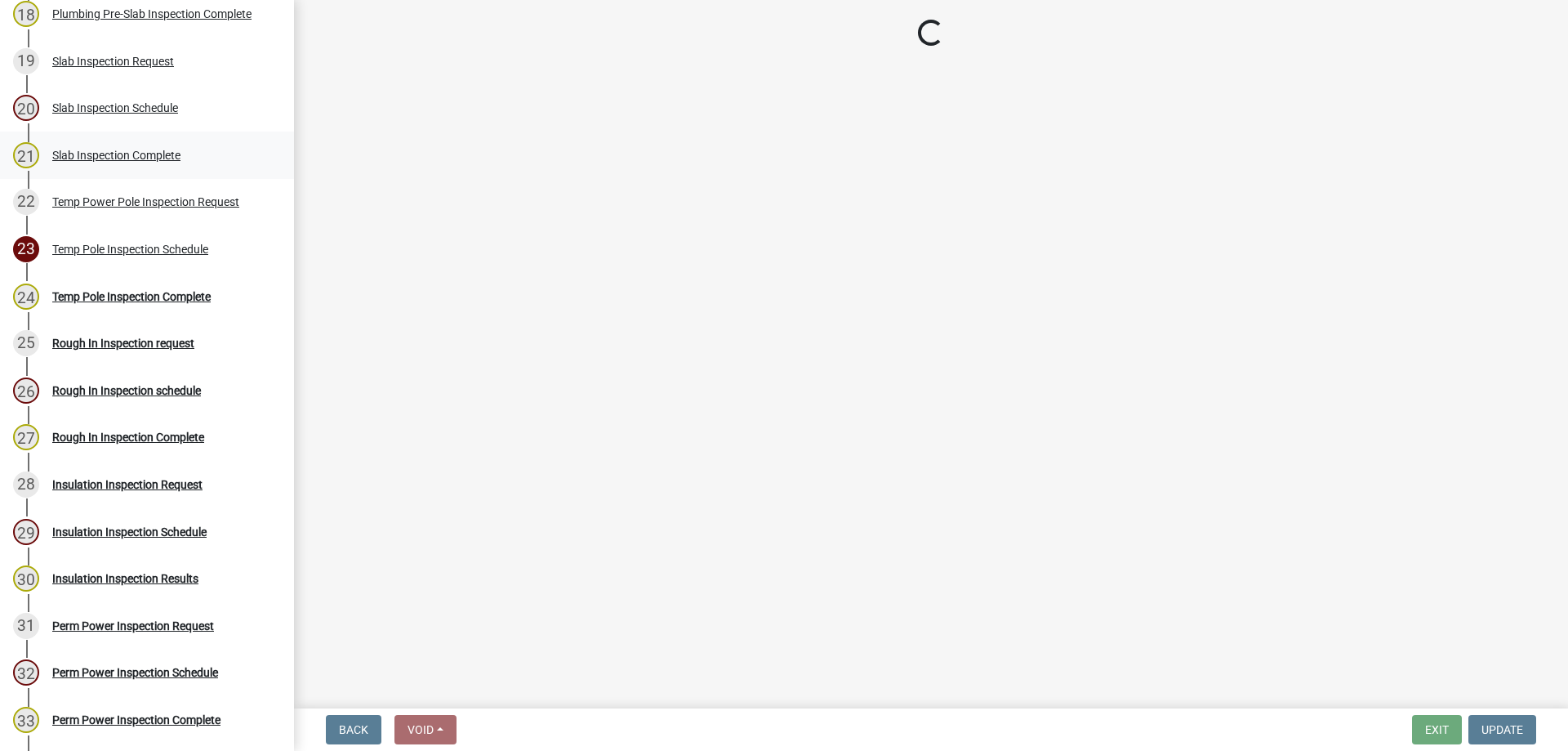
select select "0cde7860-f957-4e46-b301-33513869867a"
select select "90c96fbd-2c65-466d-ac20-0afbe7f6d036"
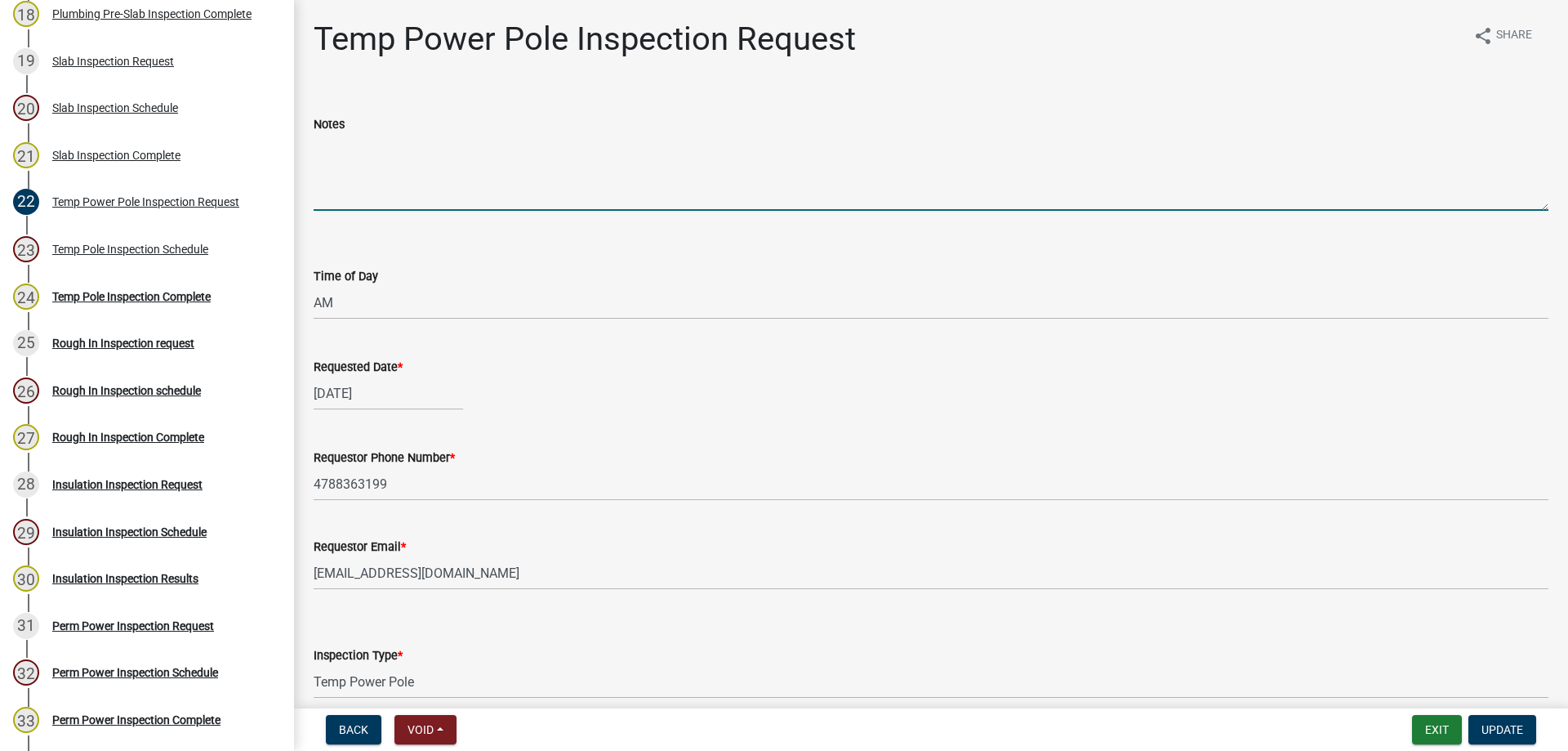
click at [321, 183] on textarea "Notes" at bounding box center [931, 172] width 1235 height 77
type textarea "temp power and rough in combo"
click at [1481, 731] on span "Update" at bounding box center [1502, 729] width 41 height 13
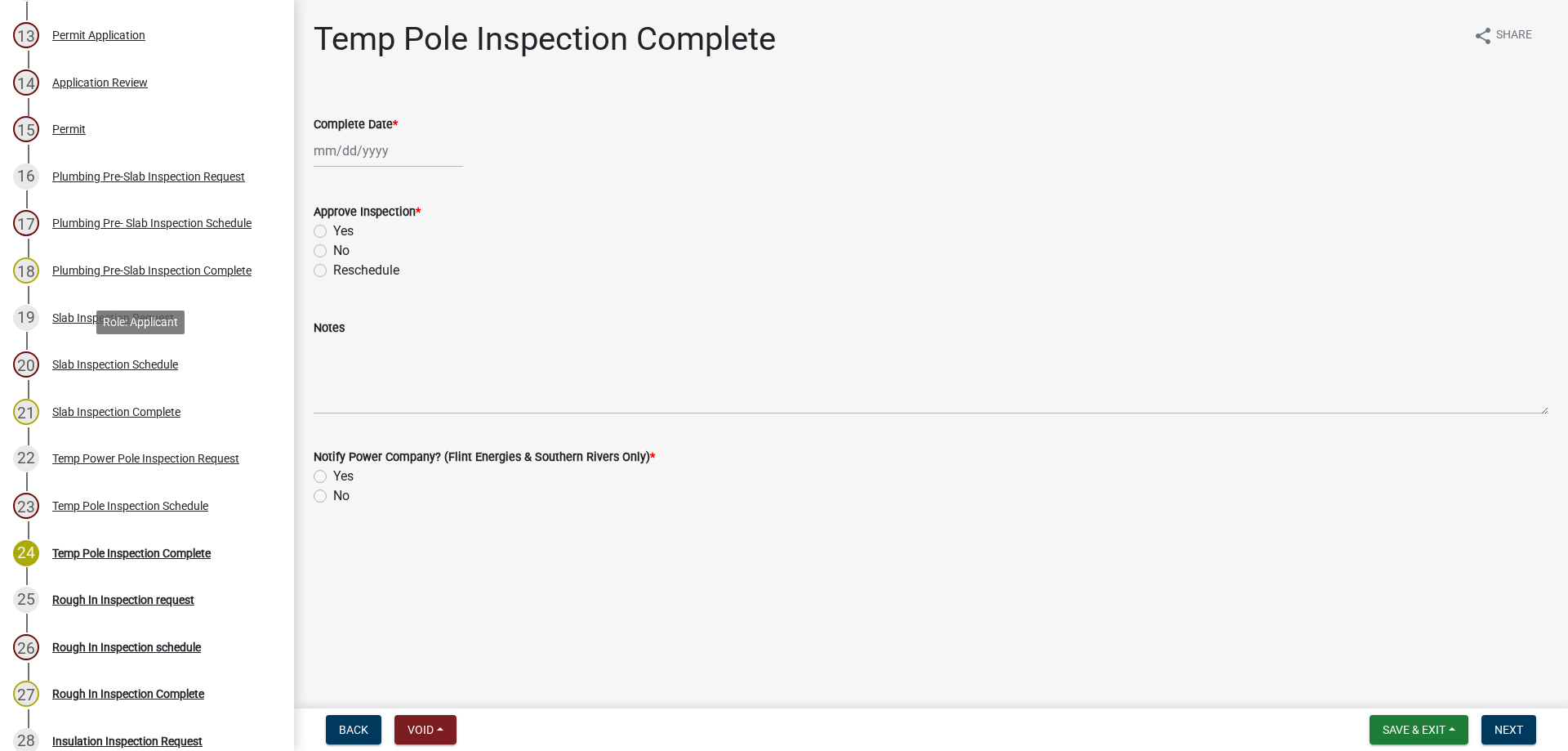
scroll to position [572, 0]
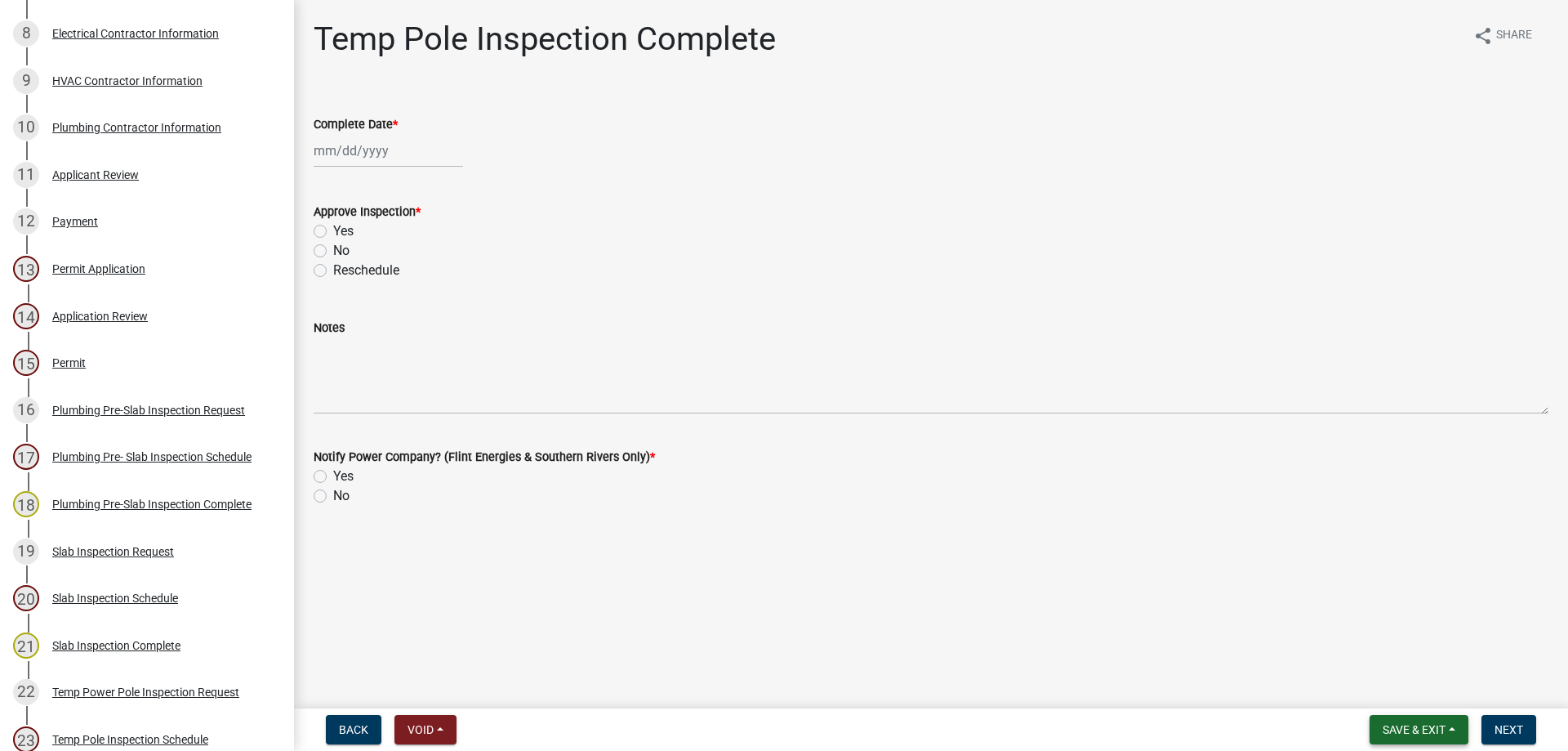
click at [1435, 743] on button "Save & Exit" at bounding box center [1419, 729] width 99 height 29
click at [1405, 678] on button "Save & Exit" at bounding box center [1403, 687] width 131 height 39
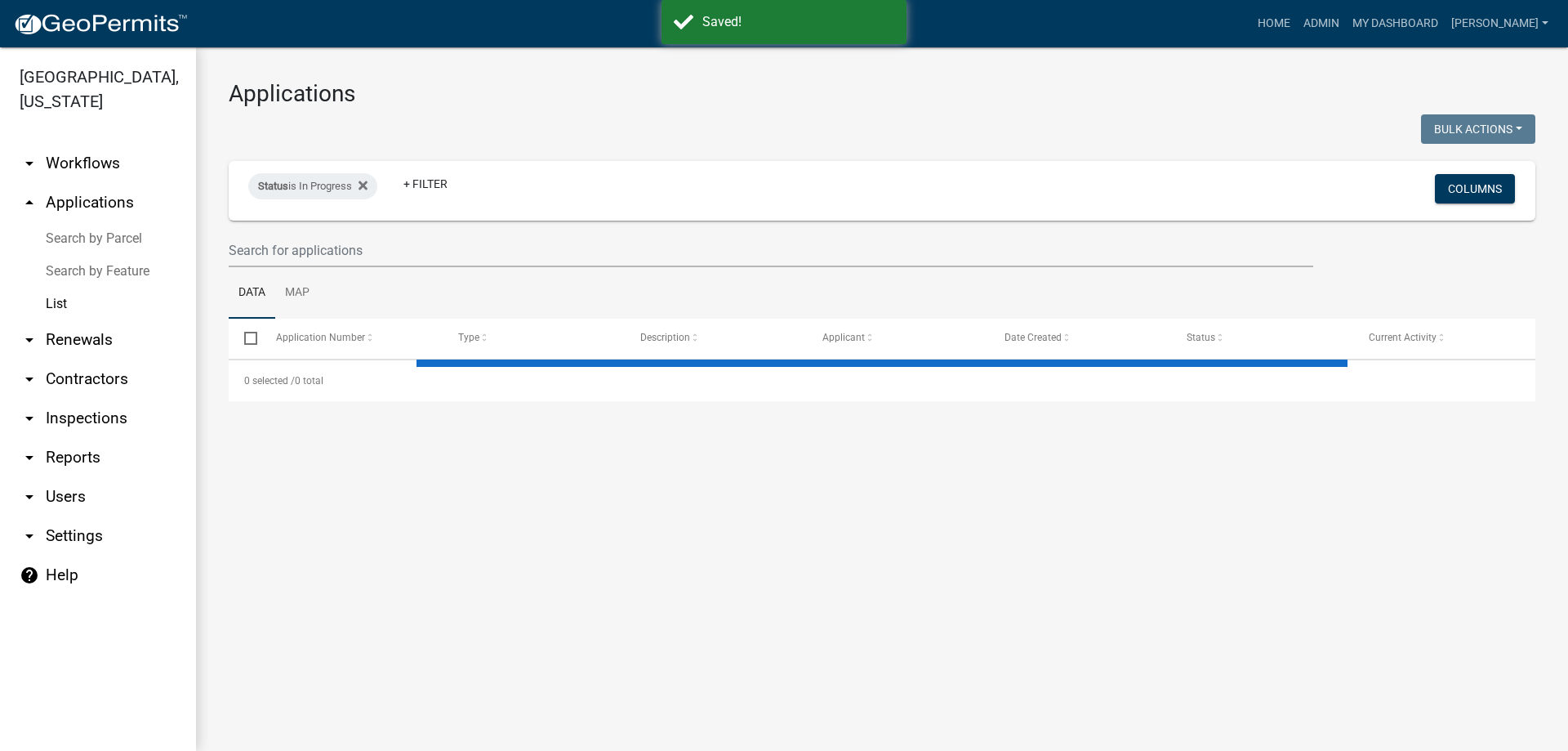
select select "3: 100"
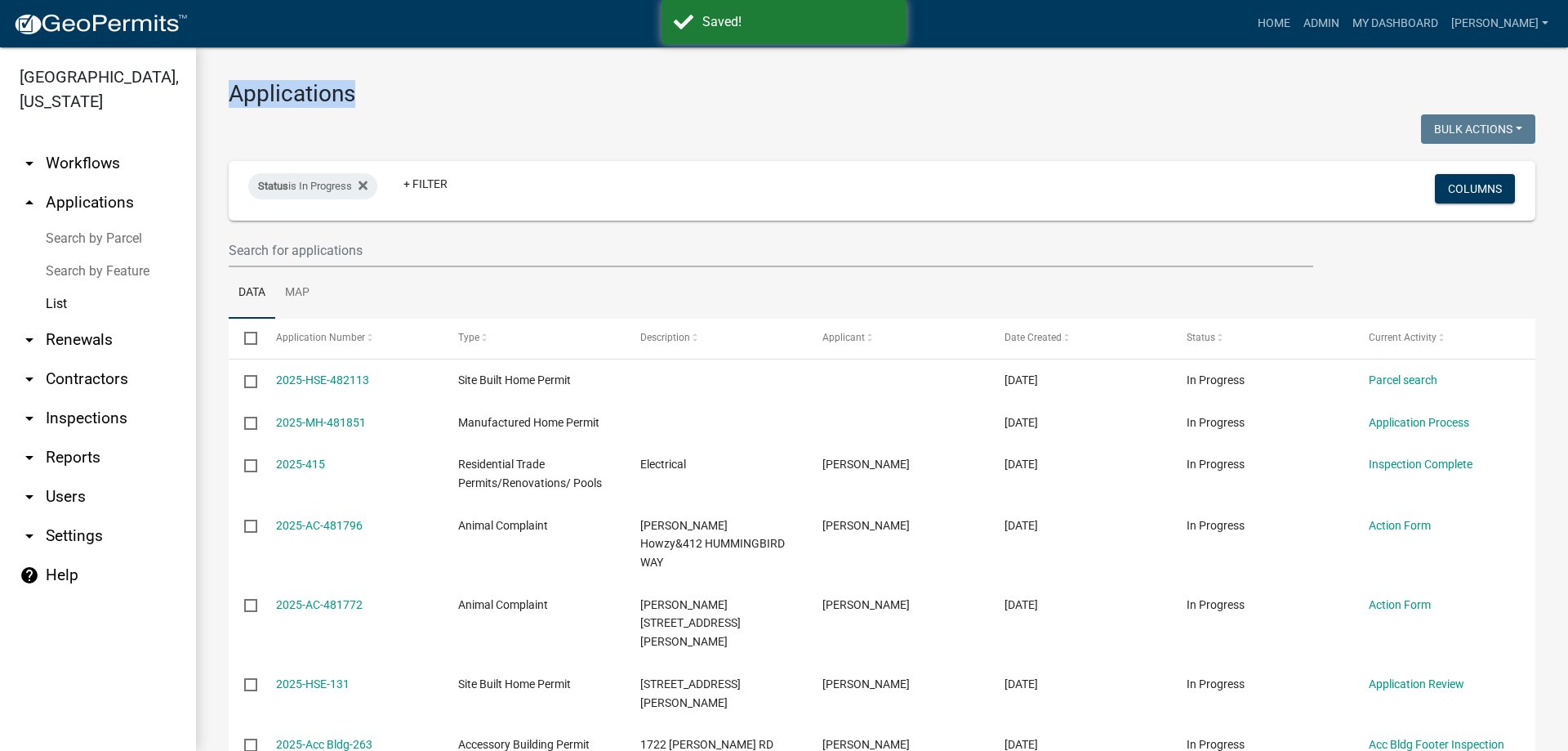
drag, startPoint x: 214, startPoint y: 96, endPoint x: 365, endPoint y: 102, distance: 151.1
click at [373, 101] on h3 "Applications" at bounding box center [882, 94] width 1307 height 28
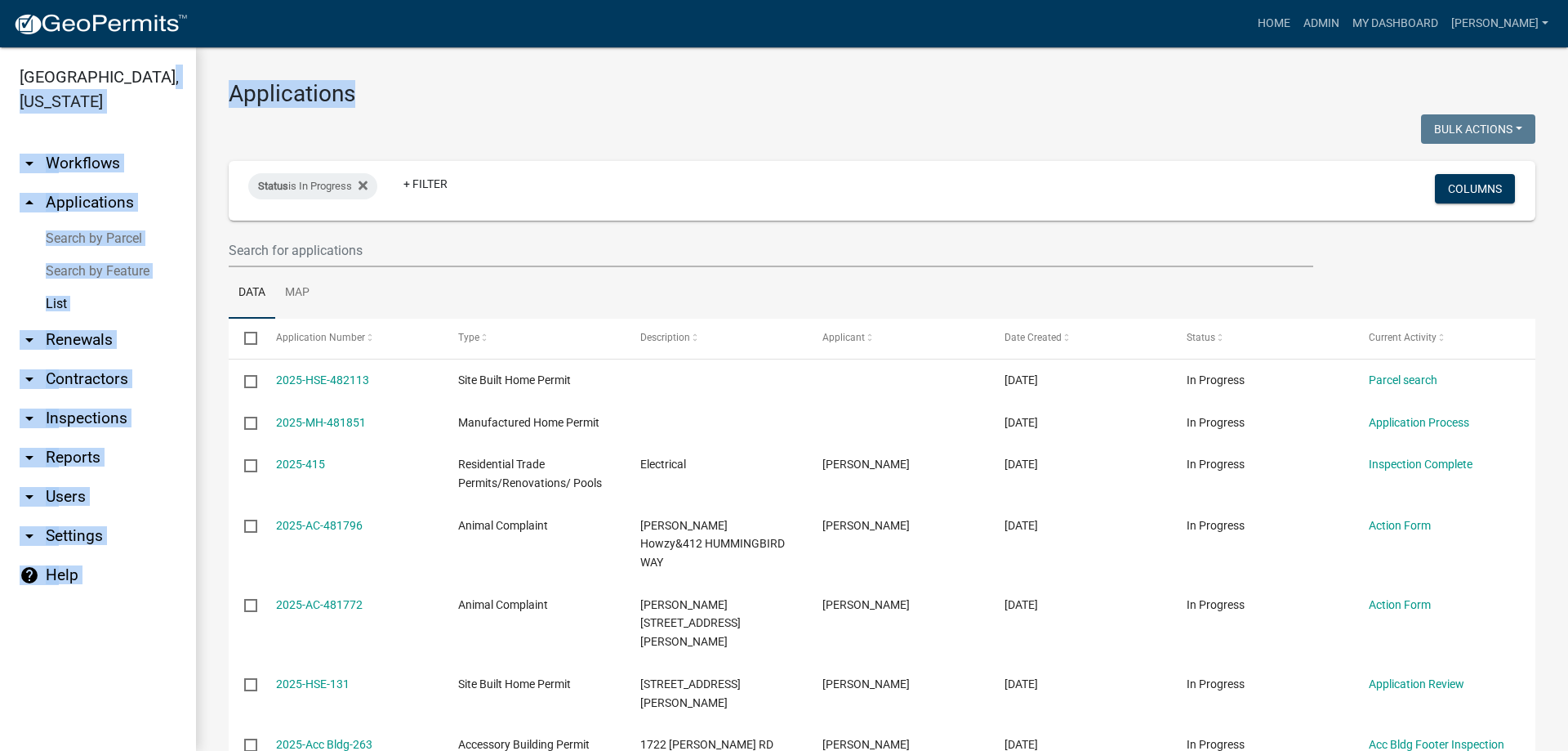
drag, startPoint x: 365, startPoint y: 101, endPoint x: 176, endPoint y: 81, distance: 190.1
click at [176, 81] on div "[GEOGRAPHIC_DATA], [US_STATE] arrow_drop_down Workflows List arrow_drop_up Appl…" at bounding box center [784, 399] width 1568 height 703
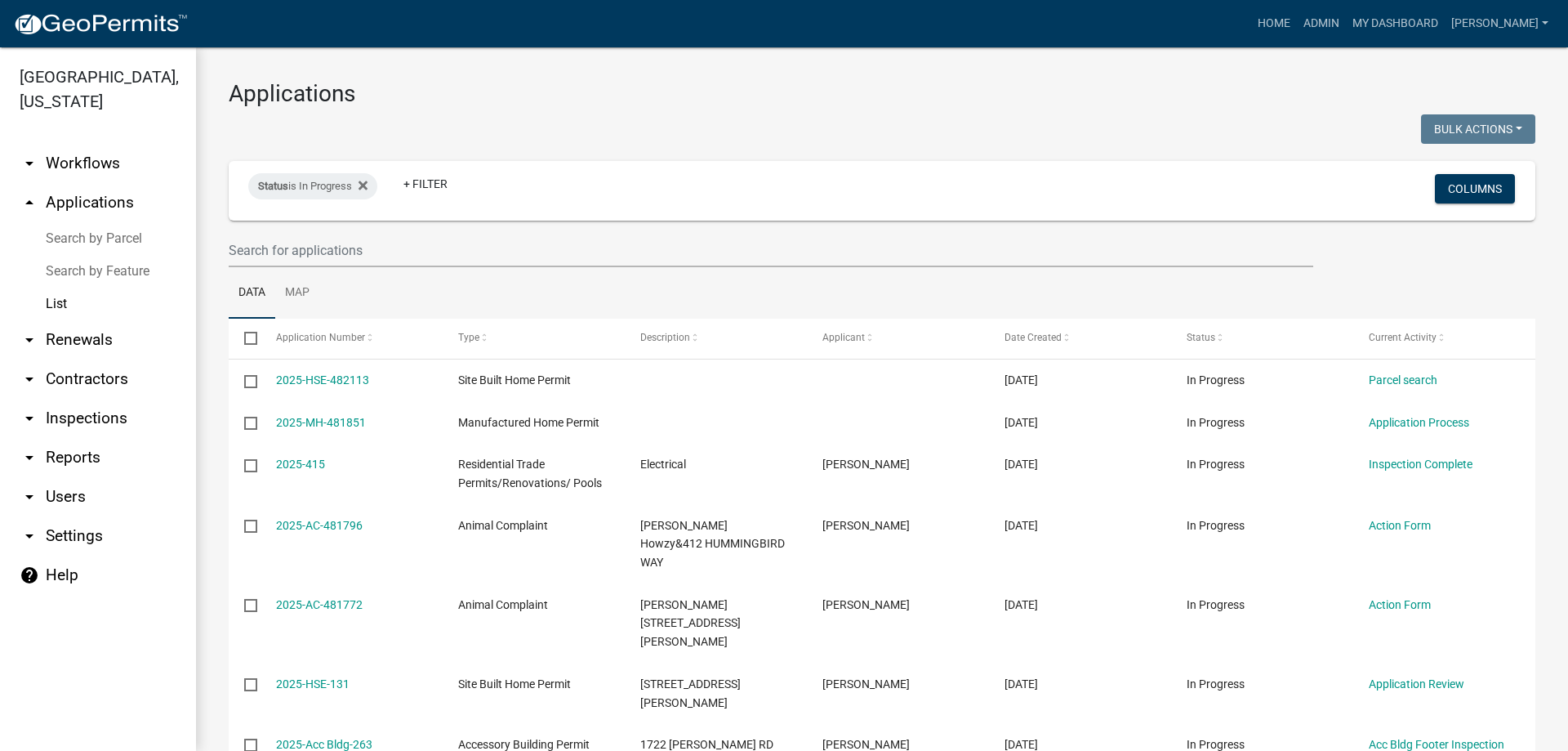
click at [253, 121] on div at bounding box center [549, 131] width 666 height 34
click at [1297, 22] on link "Home" at bounding box center [1273, 23] width 46 height 31
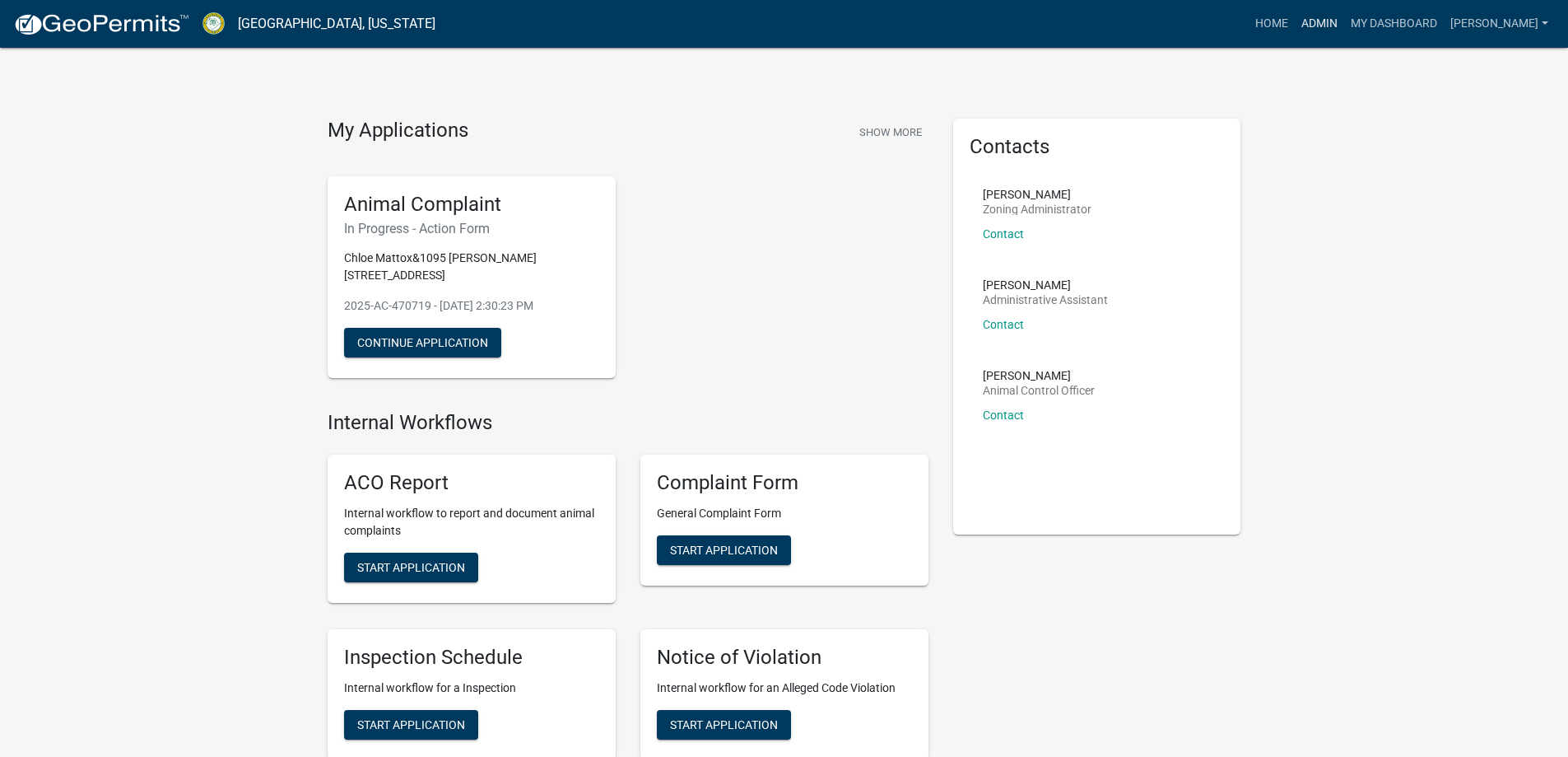
click at [1343, 26] on link "Admin" at bounding box center [1319, 24] width 49 height 31
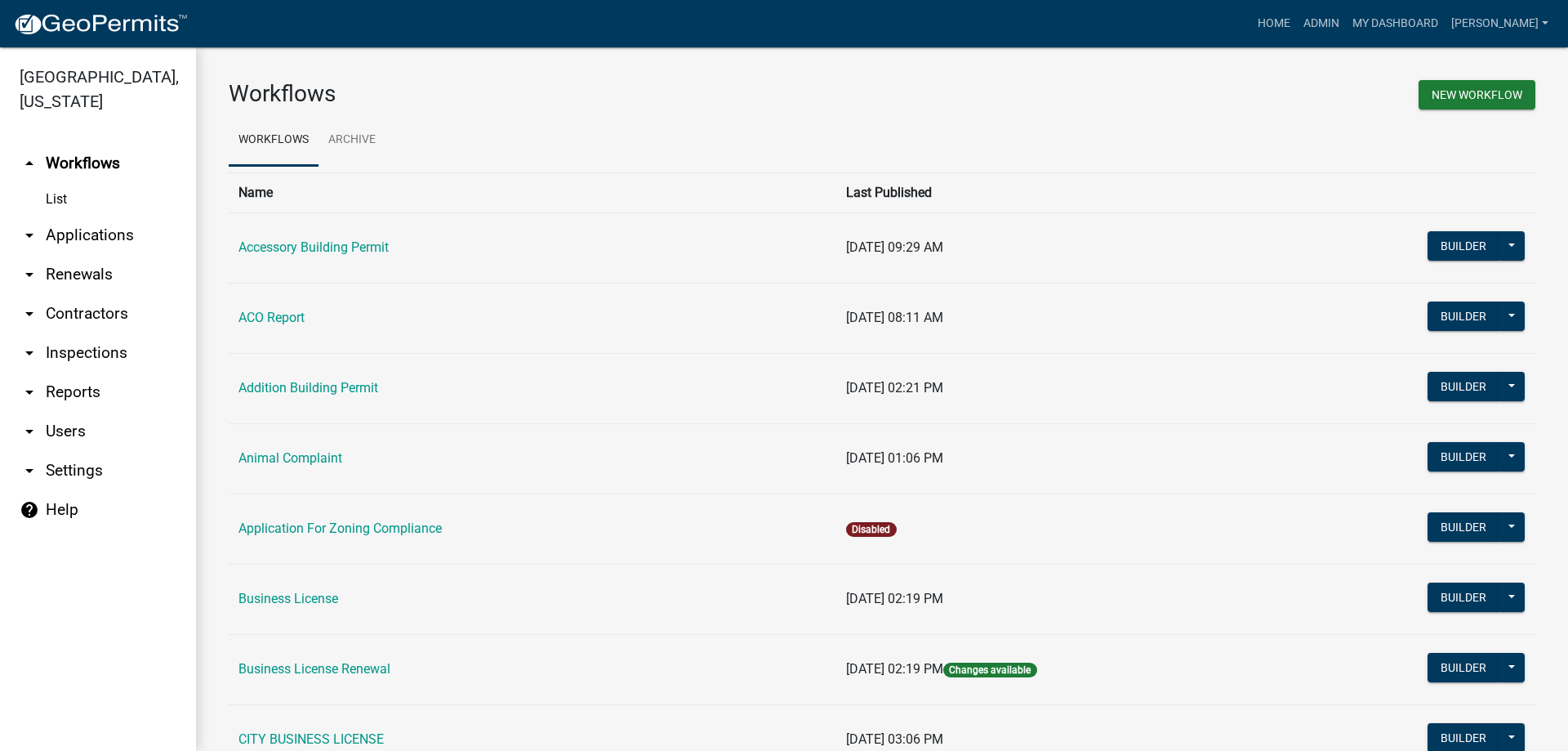
click at [93, 229] on link "arrow_drop_down Applications" at bounding box center [97, 235] width 196 height 39
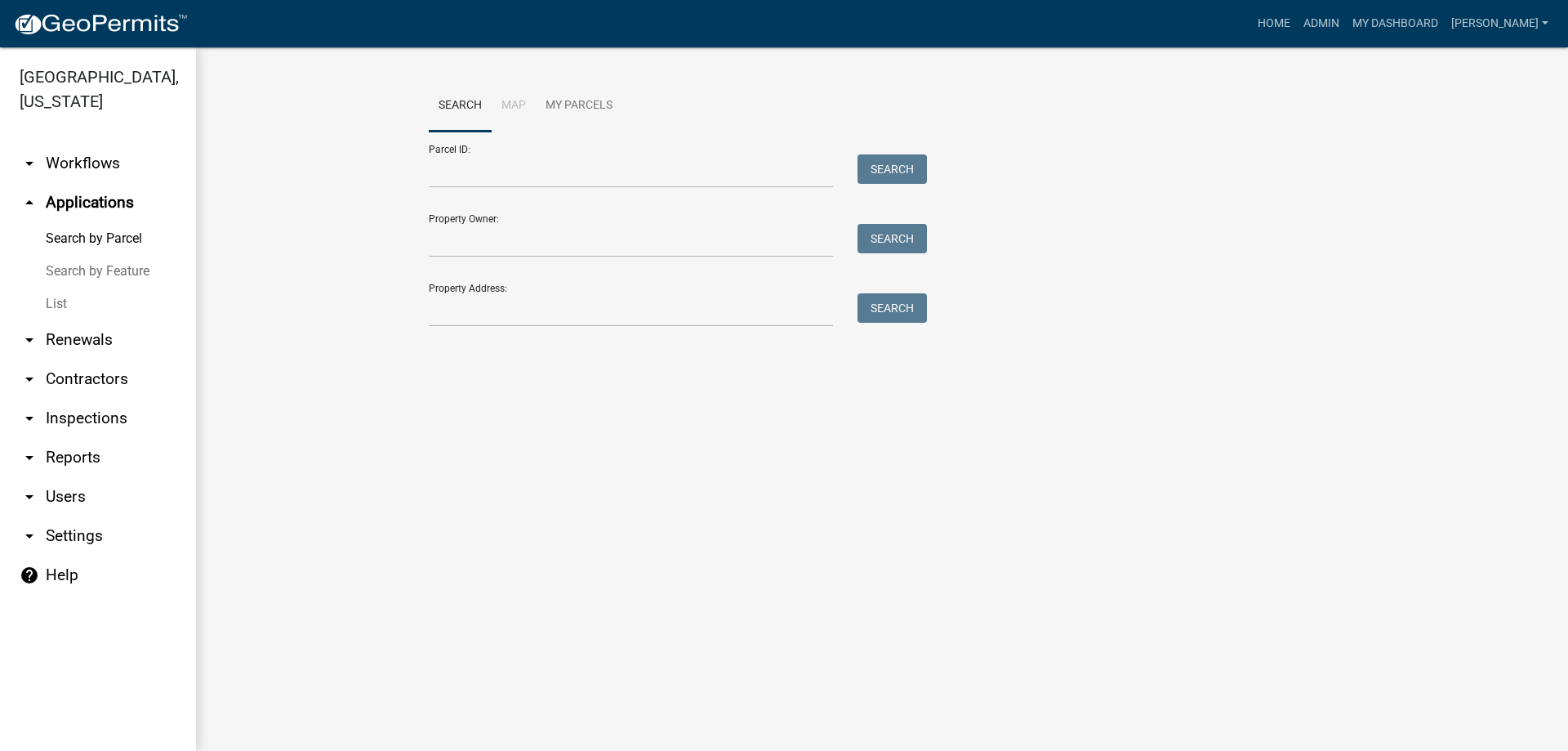
click at [42, 291] on link "List" at bounding box center [97, 303] width 196 height 33
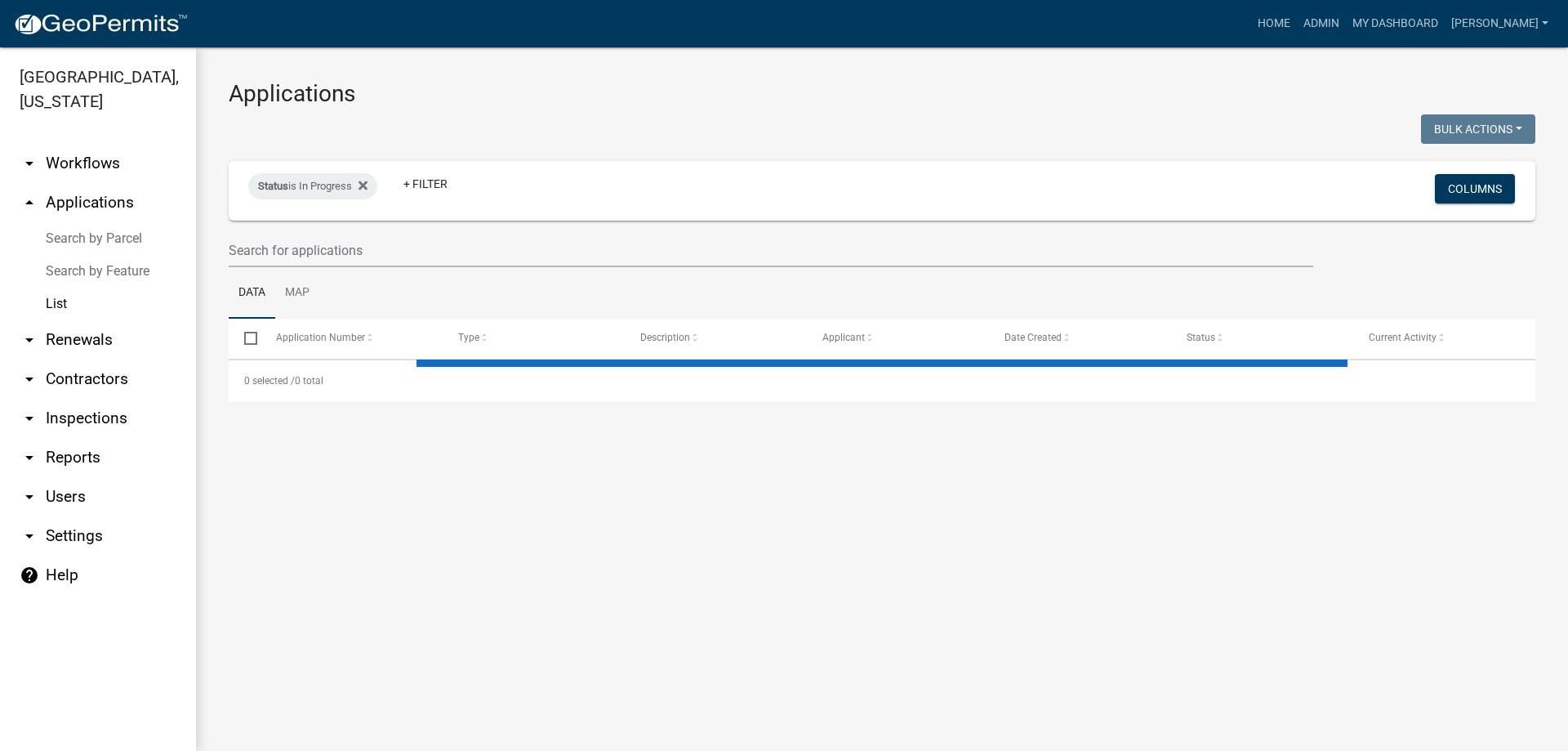
select select "3: 100"
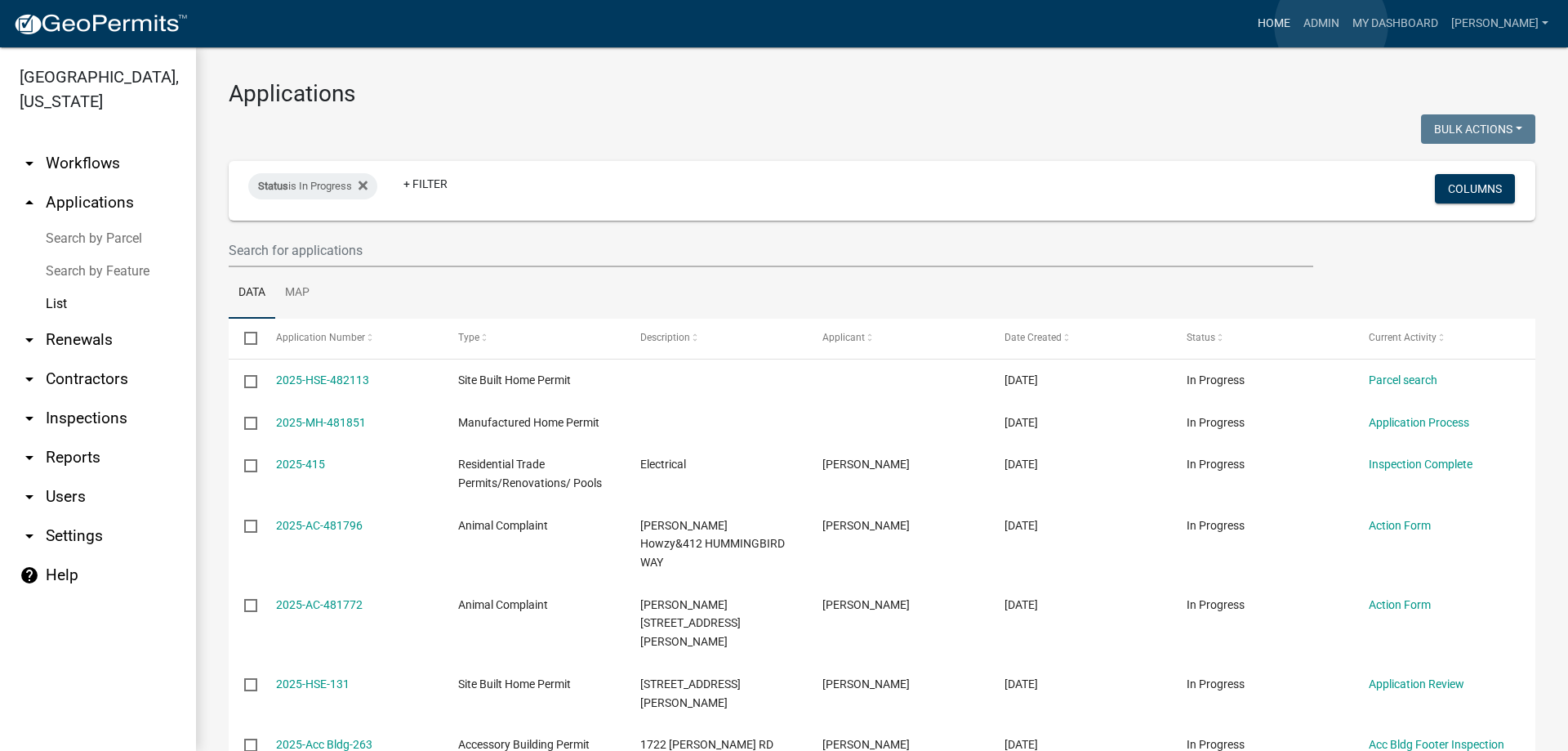
click at [1297, 25] on link "Home" at bounding box center [1273, 23] width 46 height 31
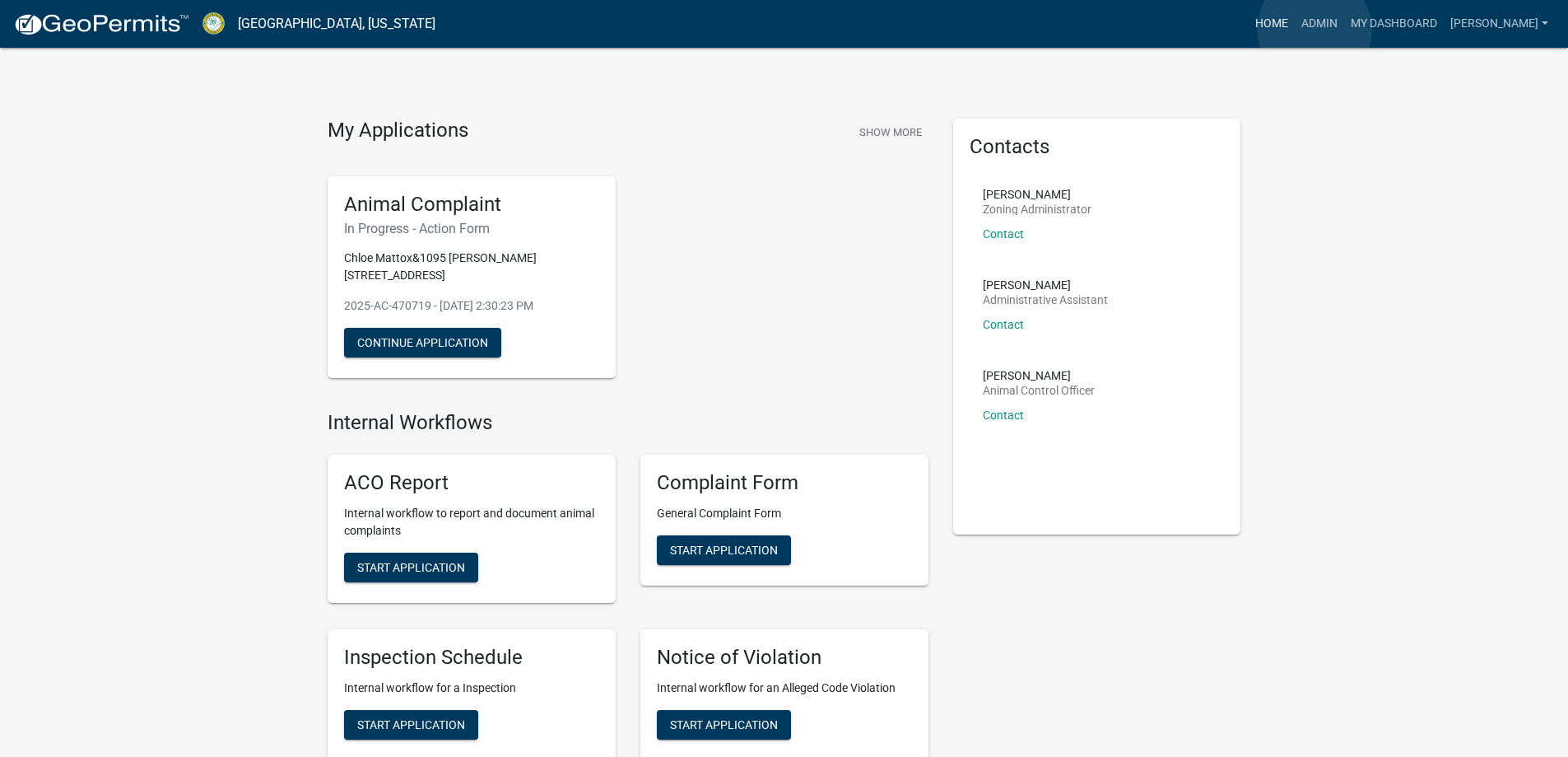
click at [1294, 29] on link "Home" at bounding box center [1271, 24] width 46 height 31
click at [266, 20] on link "[GEOGRAPHIC_DATA], [US_STATE]" at bounding box center [336, 24] width 197 height 28
click at [1343, 27] on link "Admin" at bounding box center [1319, 24] width 49 height 31
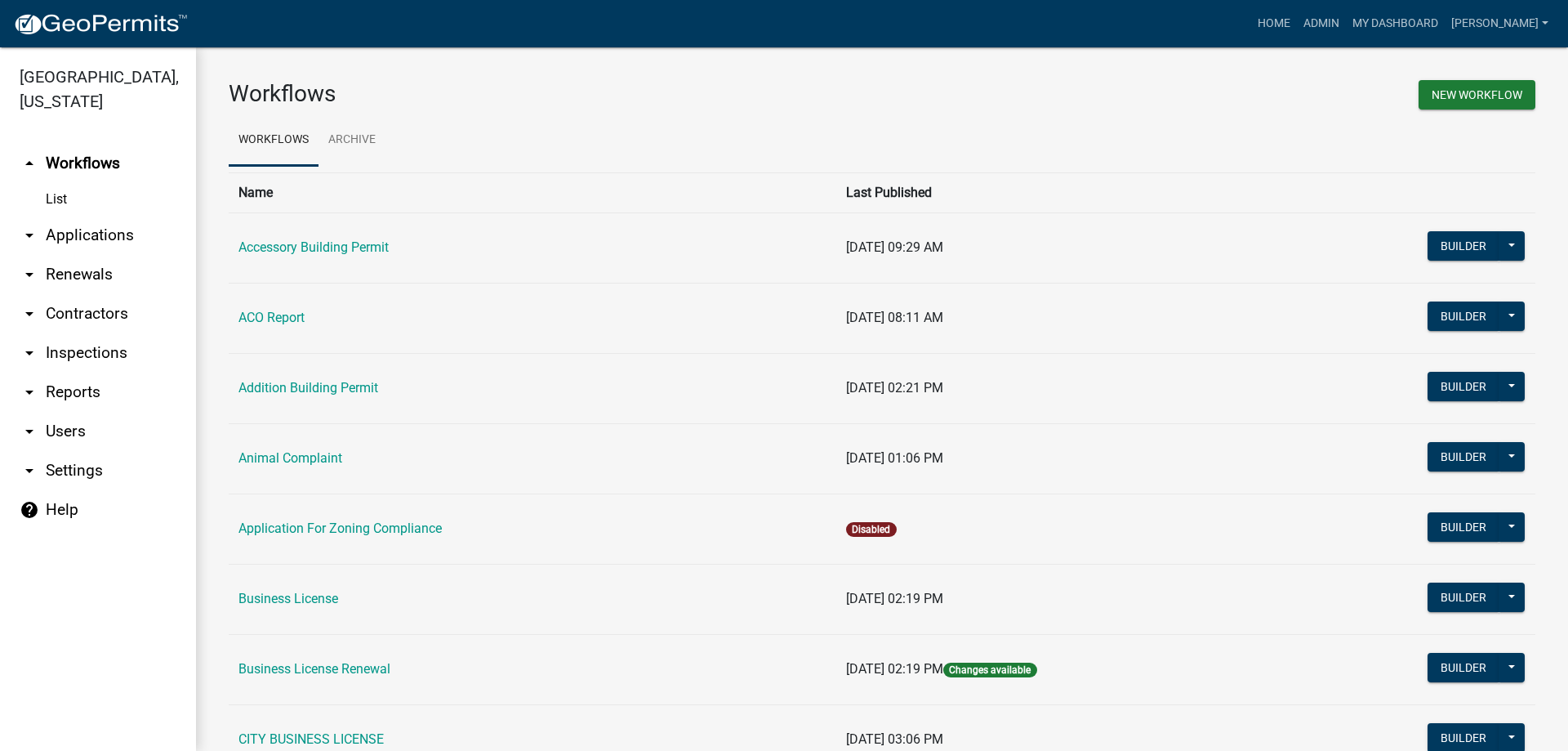
click at [81, 233] on link "arrow_drop_down Applications" at bounding box center [97, 235] width 196 height 39
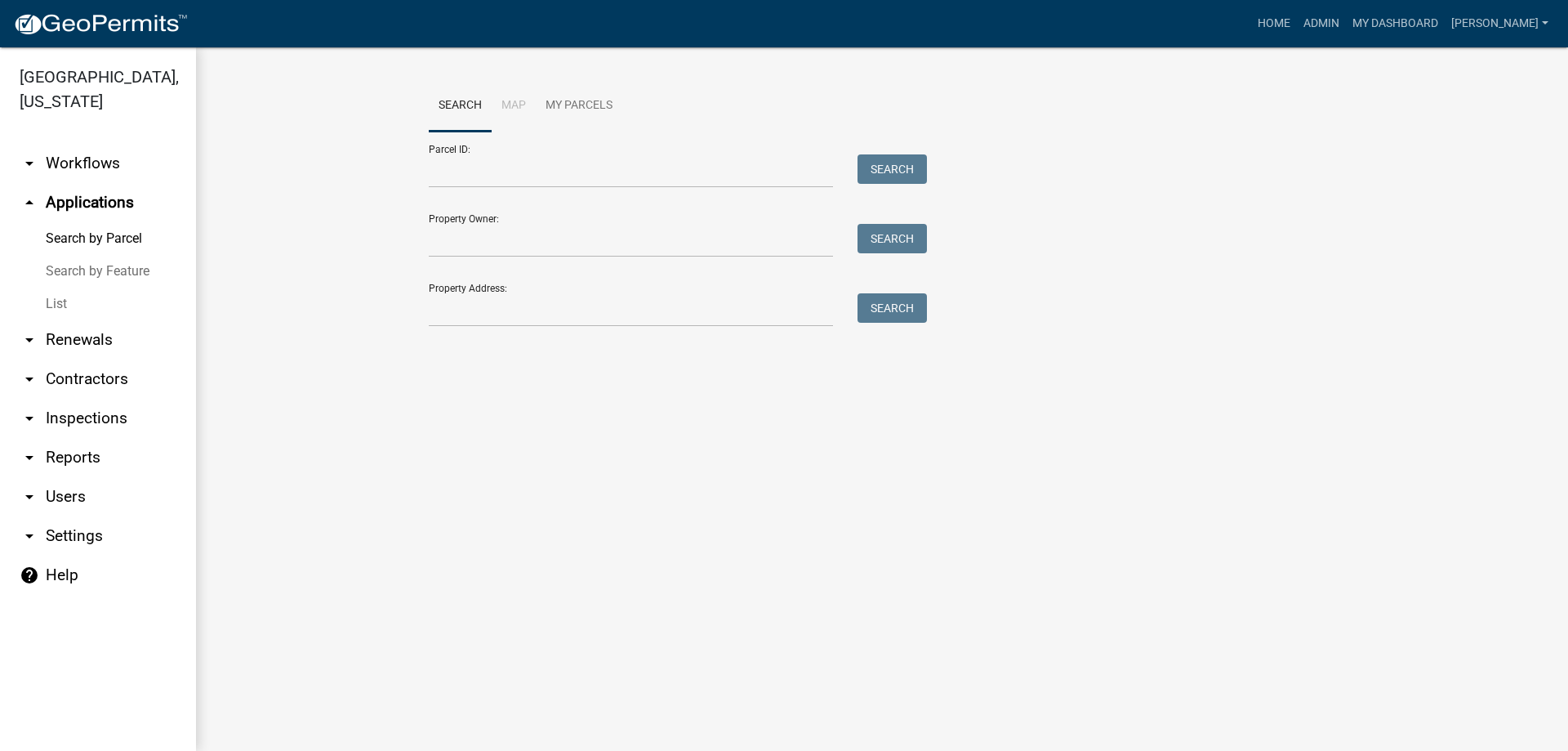
click at [107, 150] on link "arrow_drop_down Workflows" at bounding box center [97, 164] width 196 height 39
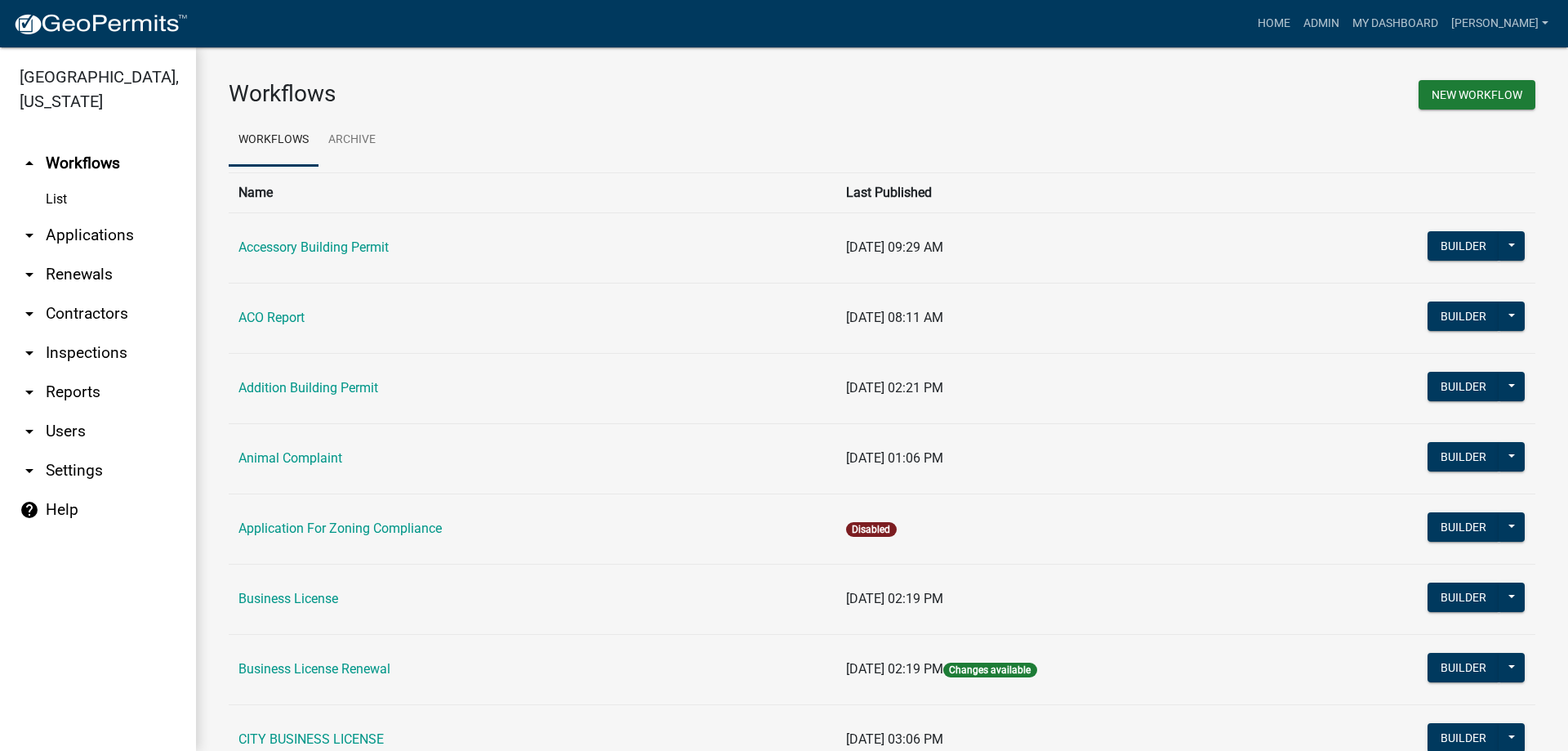
click at [104, 269] on link "arrow_drop_down Renewals" at bounding box center [97, 274] width 196 height 39
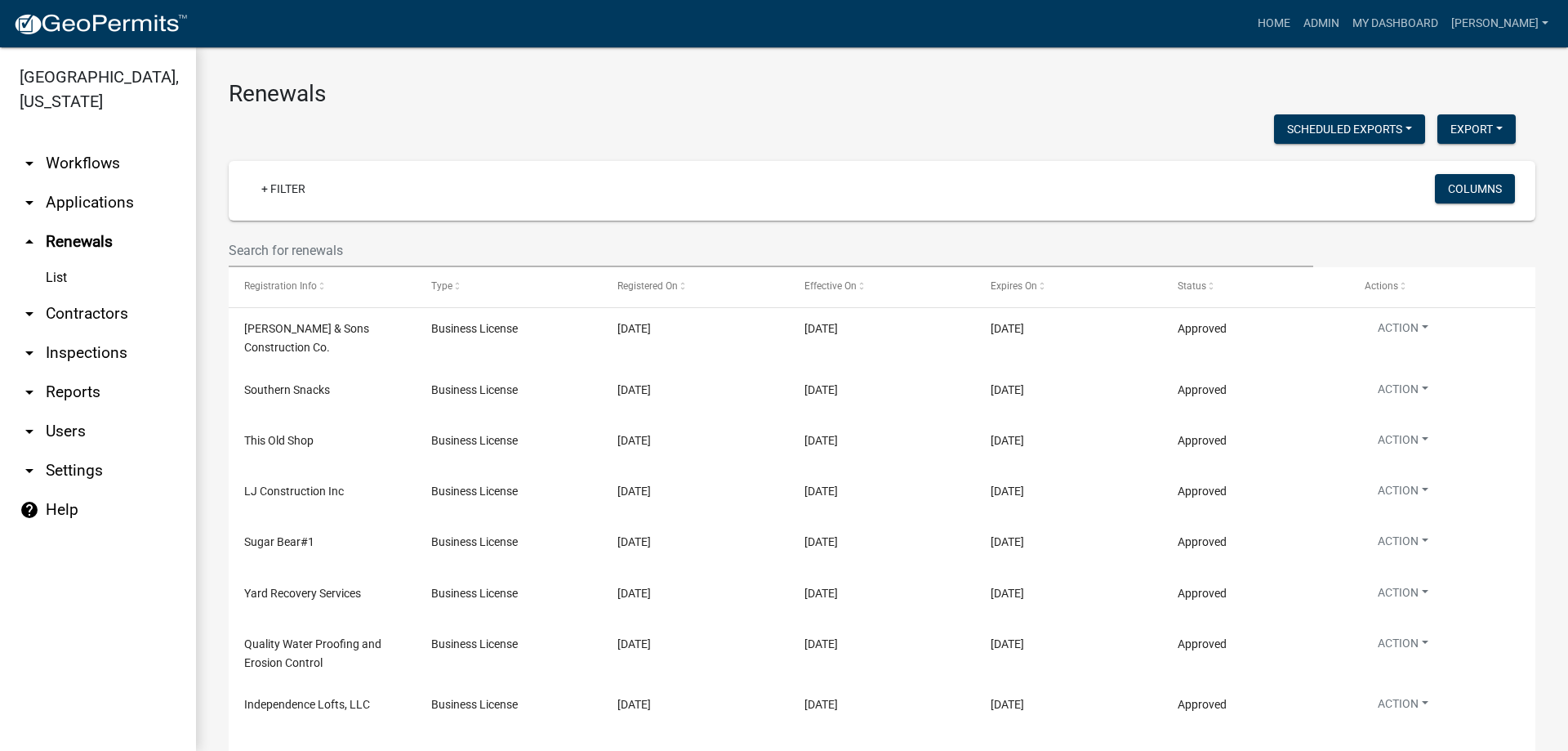
click at [62, 183] on link "arrow_drop_down Applications" at bounding box center [97, 202] width 196 height 39
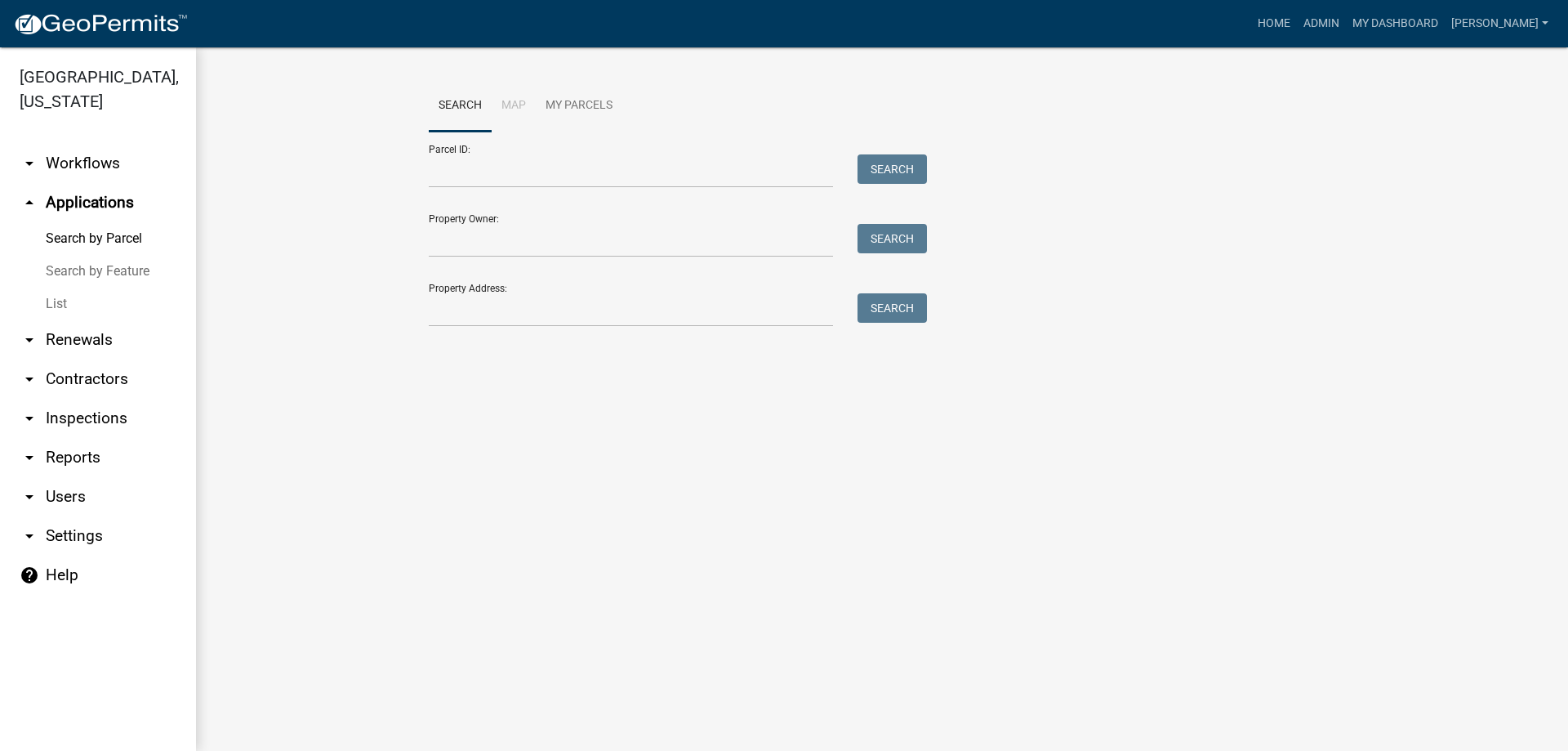
click at [101, 169] on link "arrow_drop_down Workflows" at bounding box center [97, 164] width 196 height 39
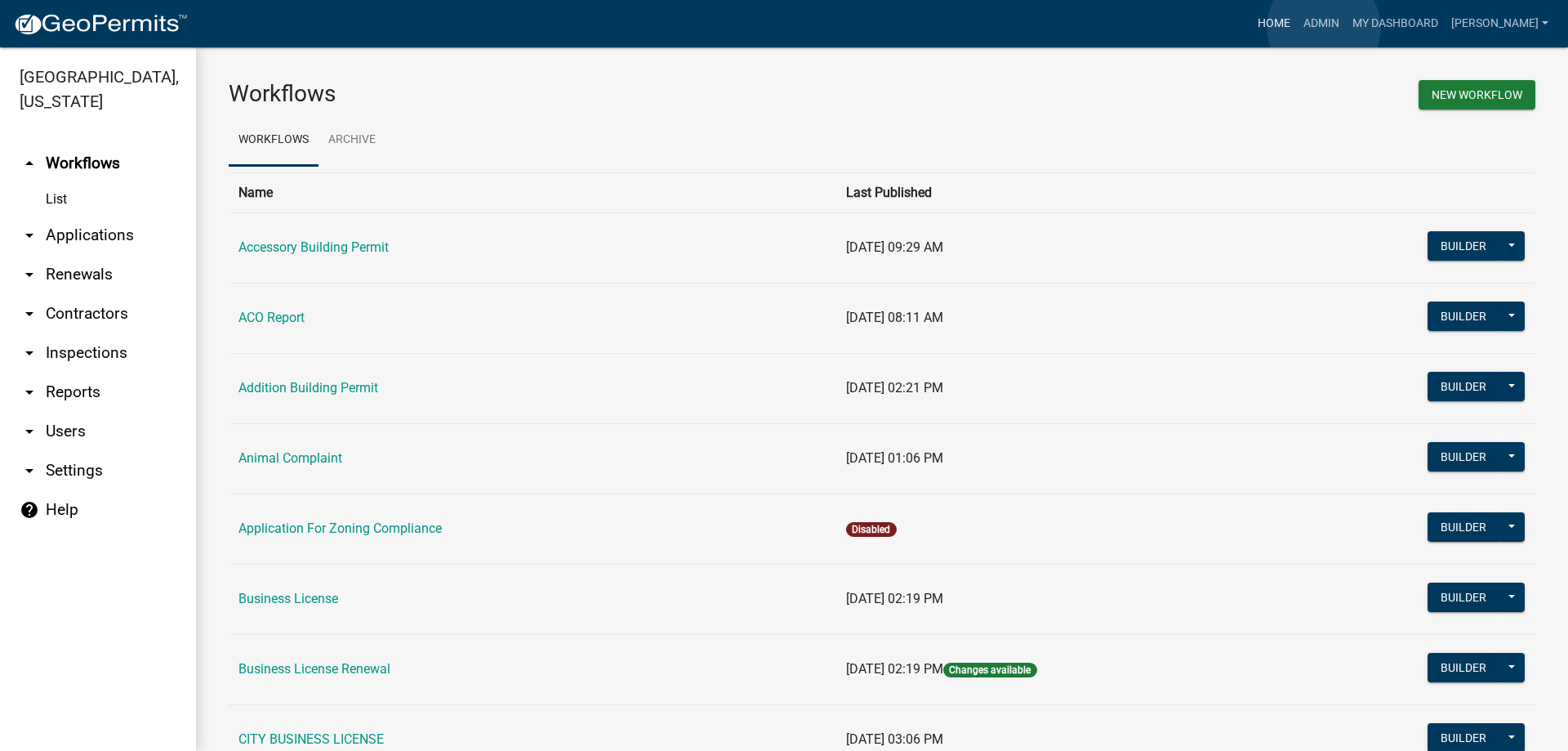
click at [1297, 28] on link "Home" at bounding box center [1273, 23] width 46 height 31
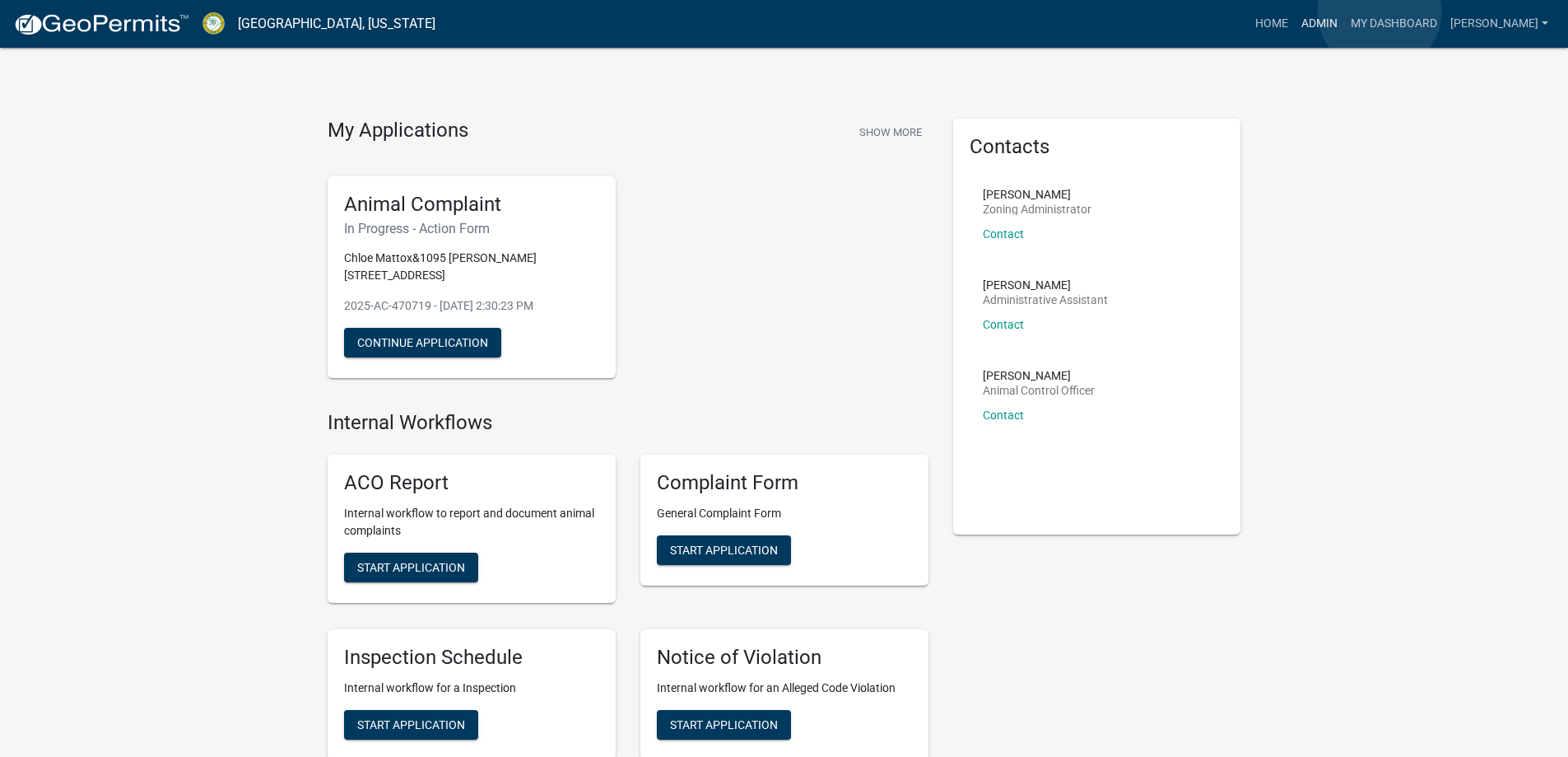
click at [1343, 11] on link "Admin" at bounding box center [1319, 24] width 49 height 31
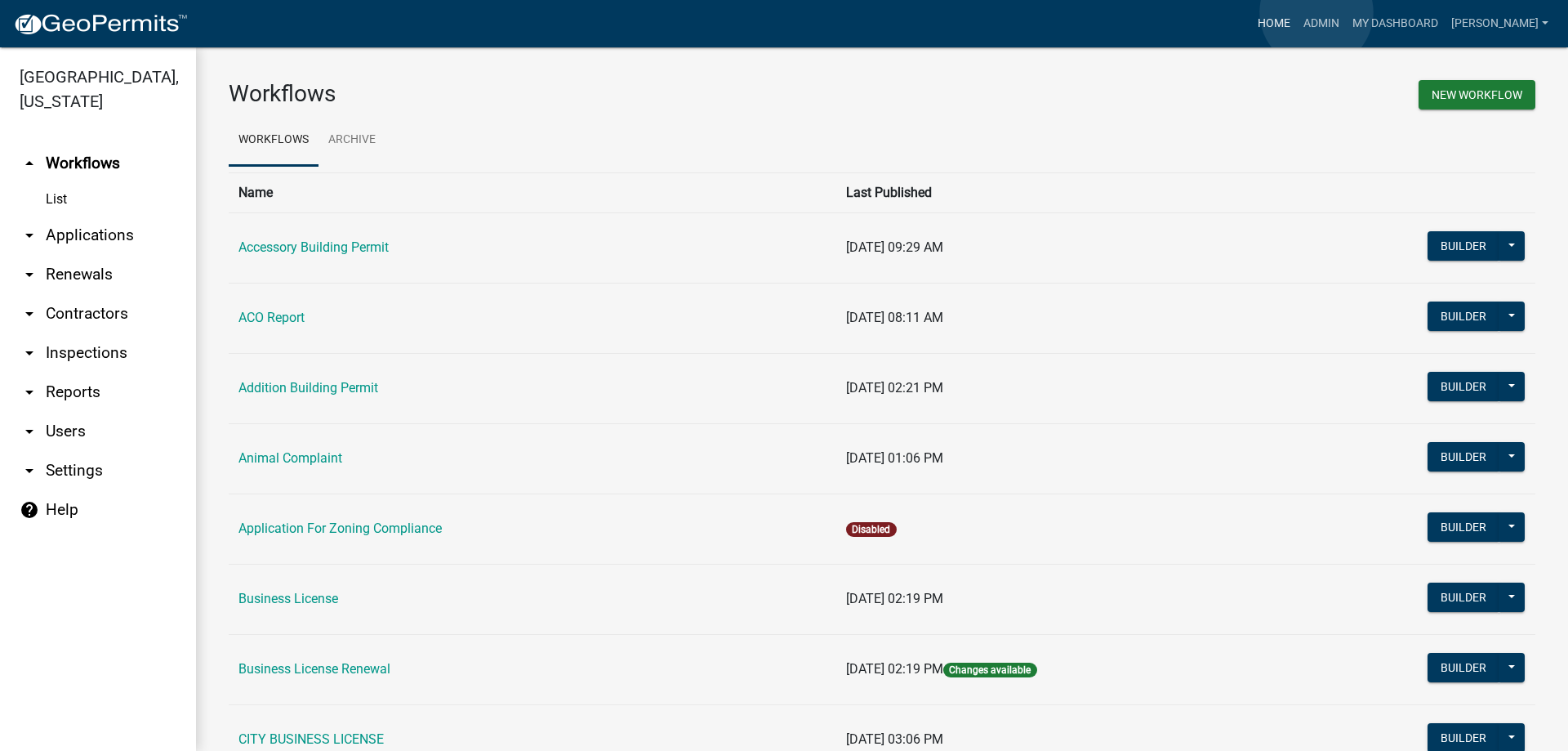
click at [1297, 12] on link "Home" at bounding box center [1273, 23] width 46 height 31
